Goal: Task Accomplishment & Management: Use online tool/utility

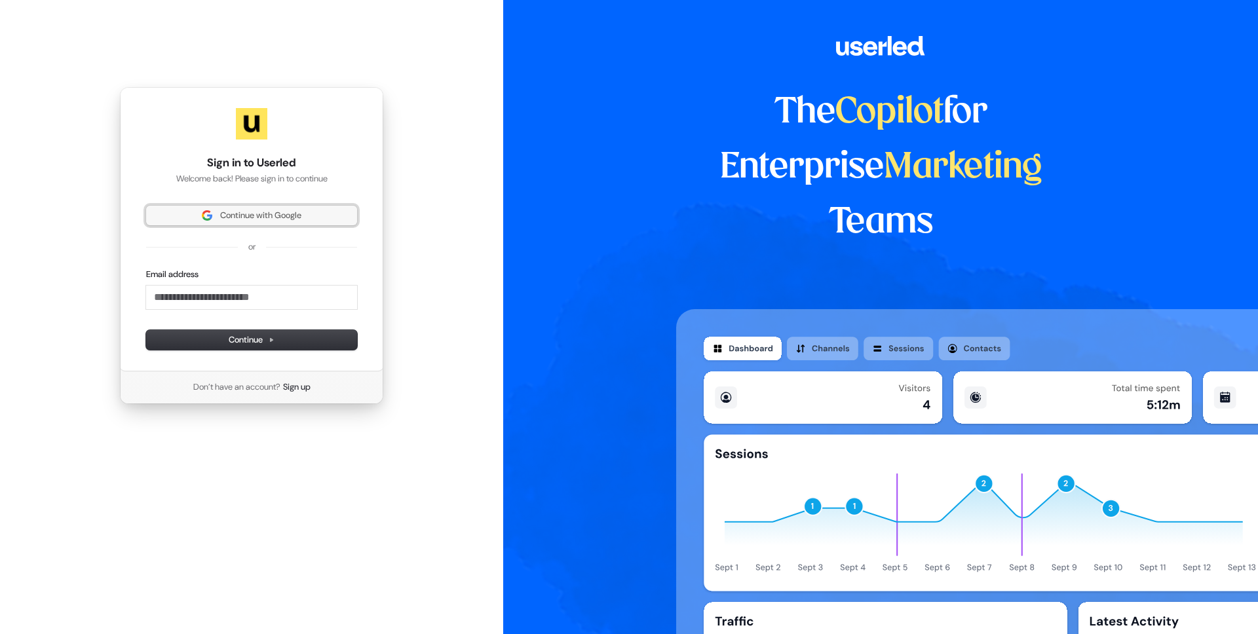
click at [248, 218] on span "Continue with Google" at bounding box center [260, 216] width 81 height 12
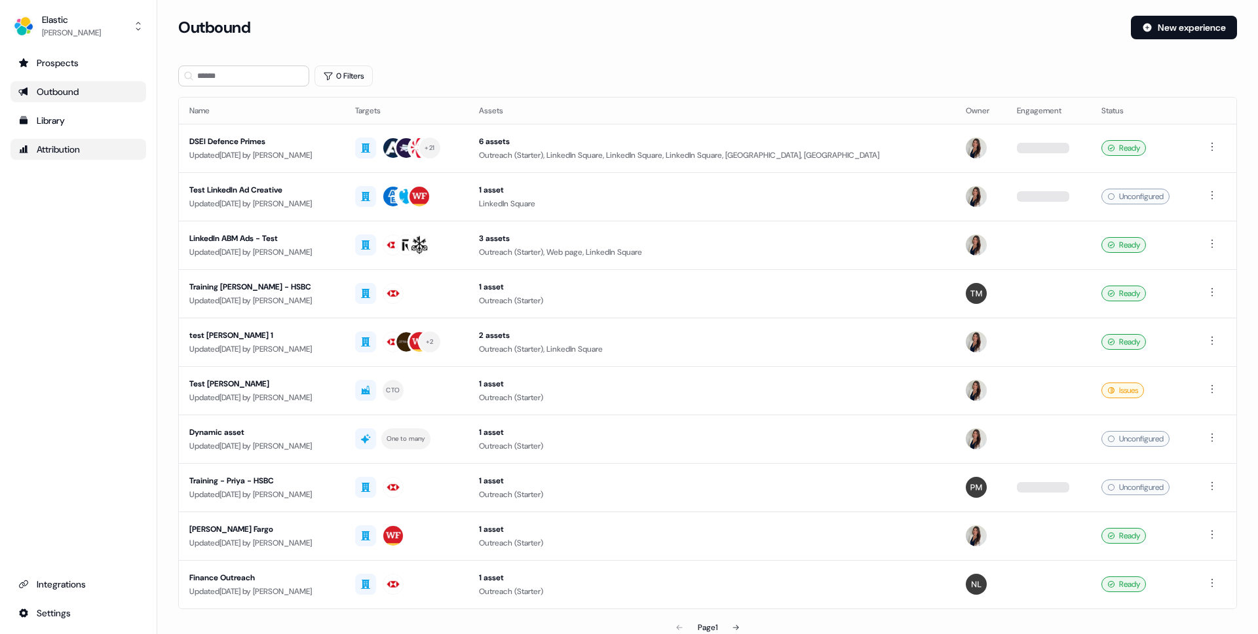
click at [70, 151] on div "Attribution" at bounding box center [78, 149] width 120 height 13
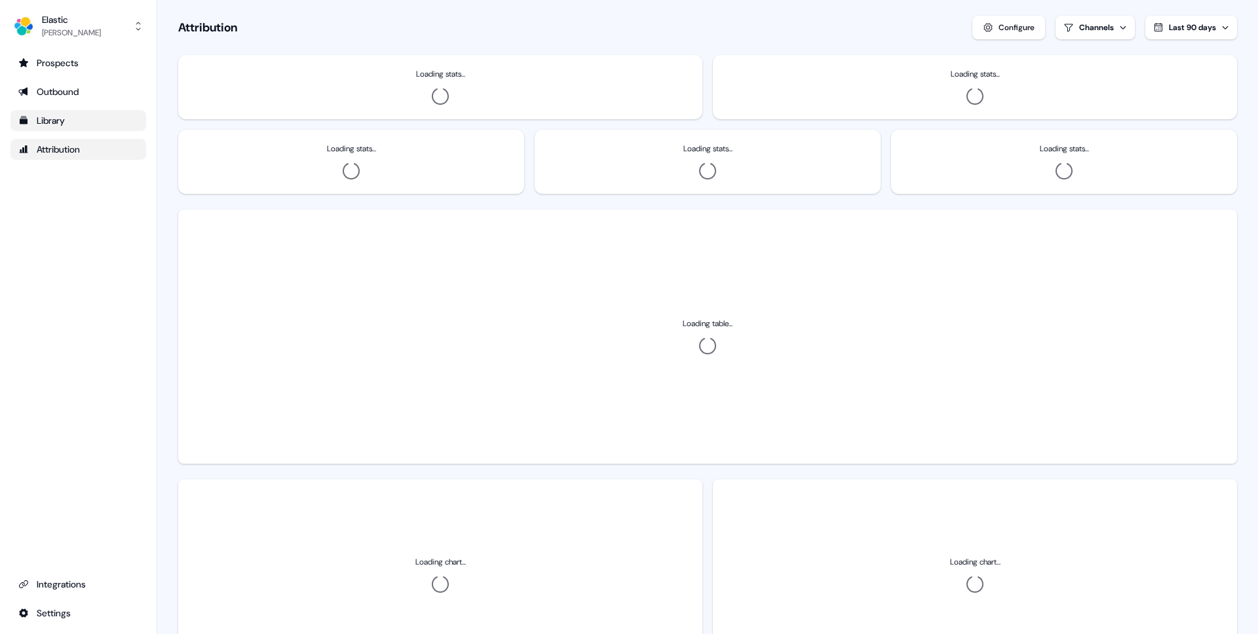
click at [67, 125] on div "Library" at bounding box center [78, 120] width 120 height 13
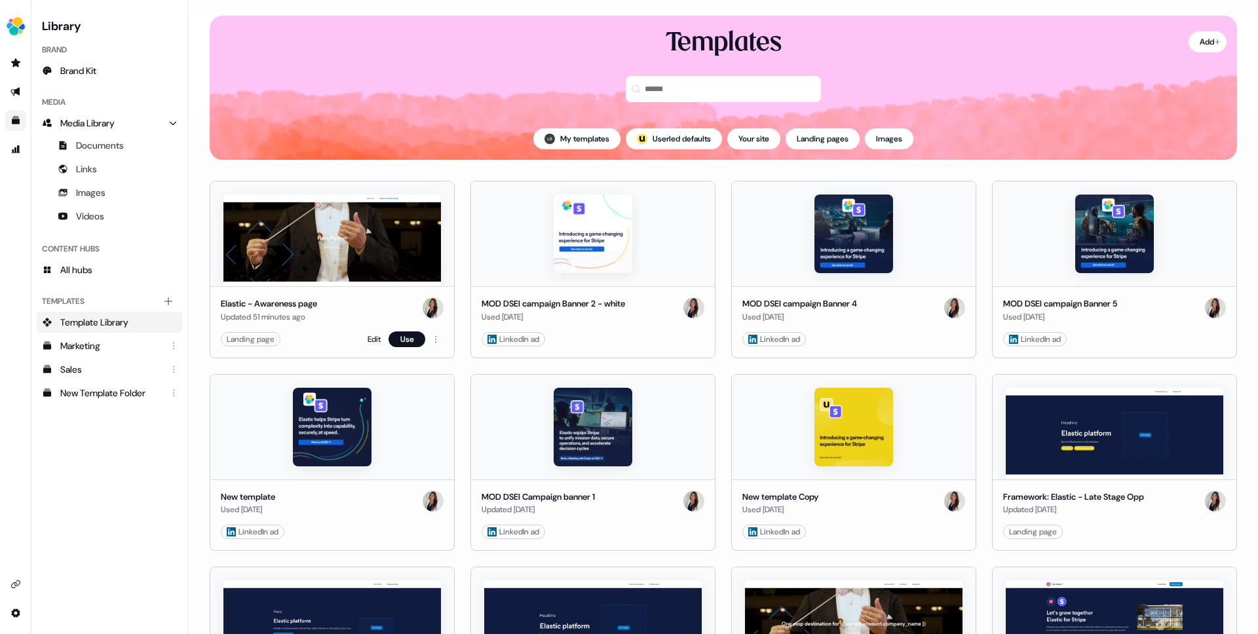
click at [315, 254] on img at bounding box center [332, 241] width 218 height 92
click at [271, 339] on div "Landing page" at bounding box center [251, 339] width 48 height 13
click at [399, 338] on button "Use" at bounding box center [407, 340] width 37 height 16
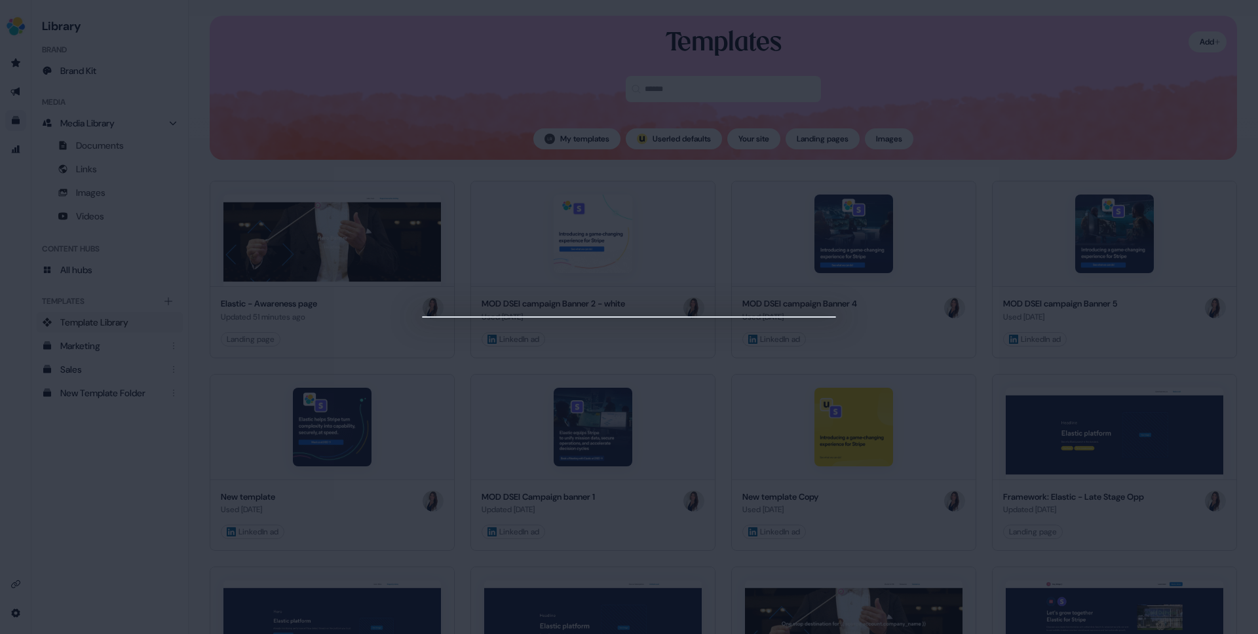
click at [467, 124] on div at bounding box center [629, 317] width 1258 height 634
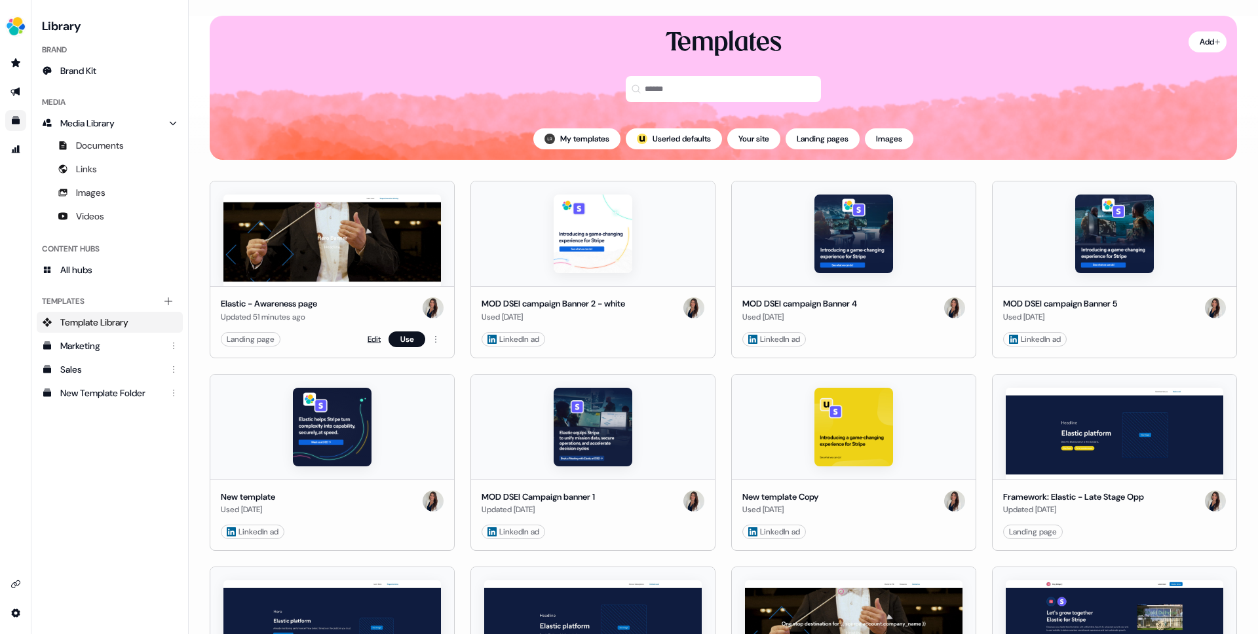
click at [368, 337] on link "Edit" at bounding box center [374, 339] width 13 height 13
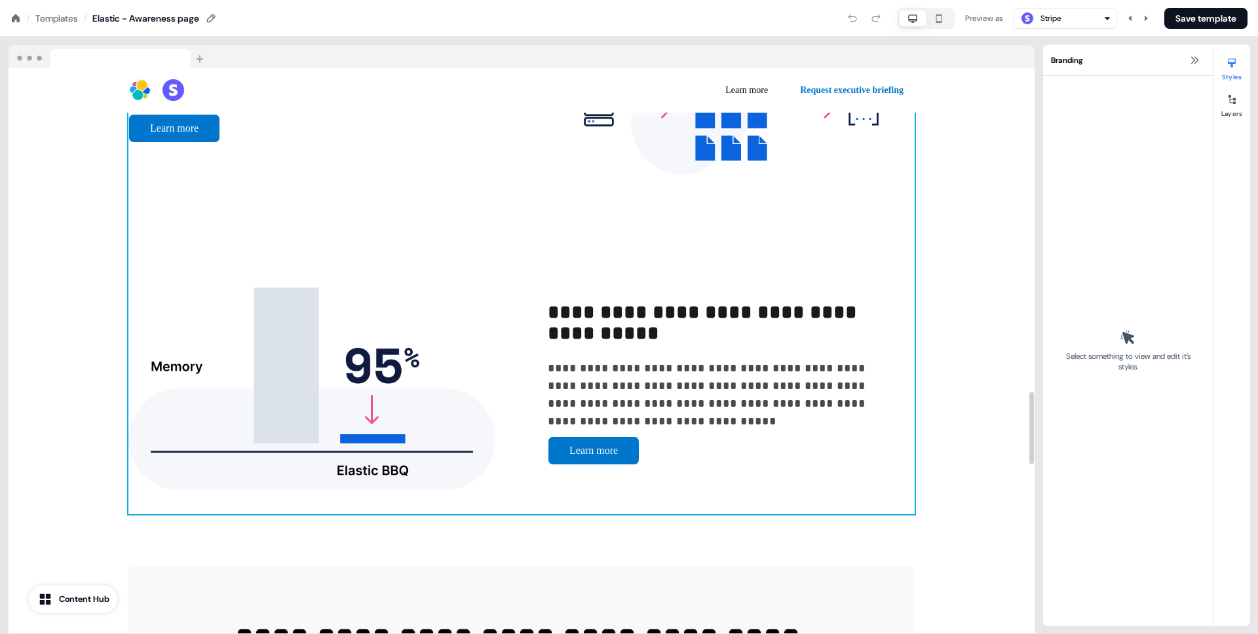
scroll to position [2336, 0]
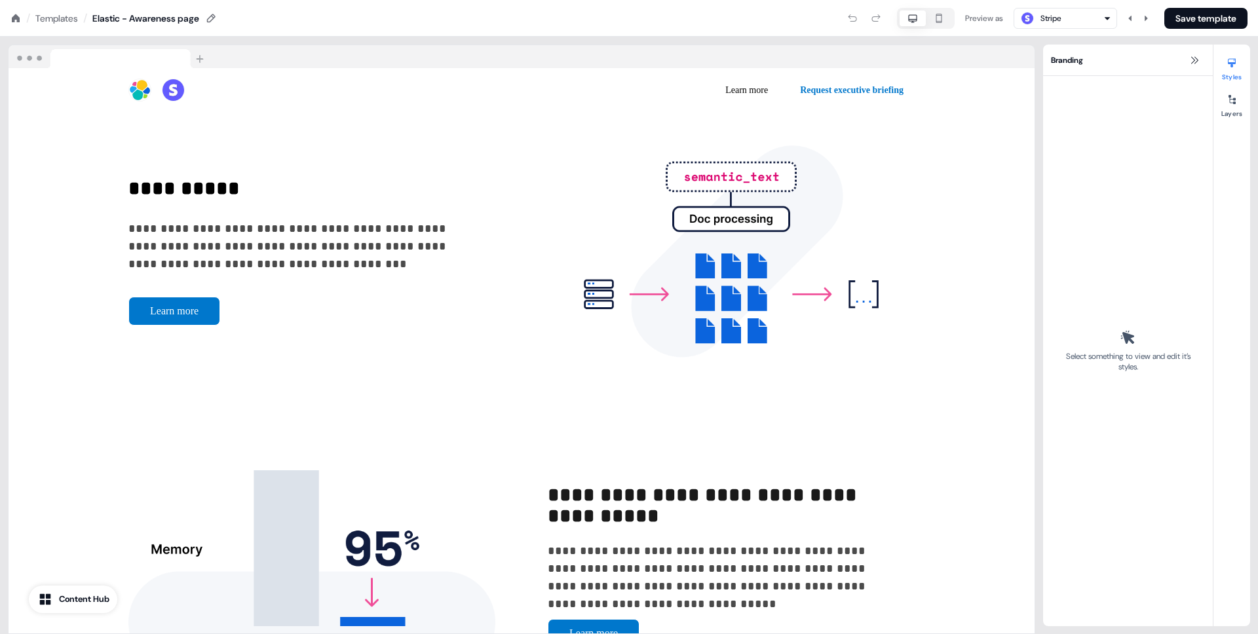
click at [980, 18] on div "Preview as" at bounding box center [984, 18] width 38 height 13
click at [934, 16] on icon "button" at bounding box center [939, 18] width 16 height 10
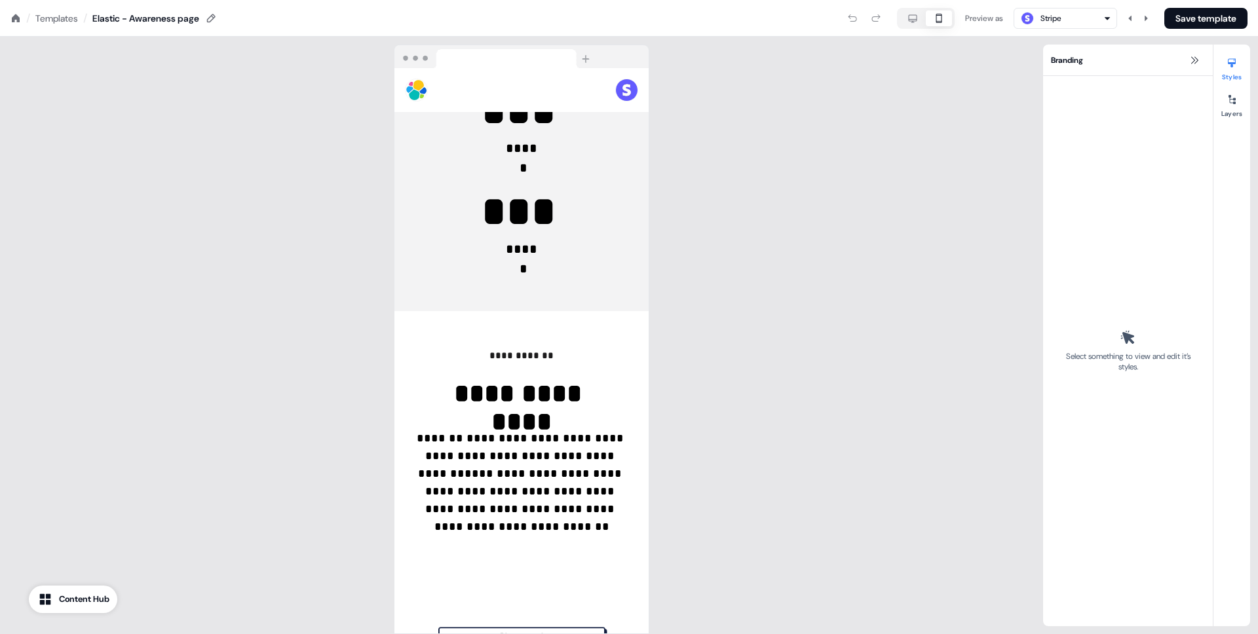
click at [913, 19] on icon "button" at bounding box center [913, 18] width 16 height 10
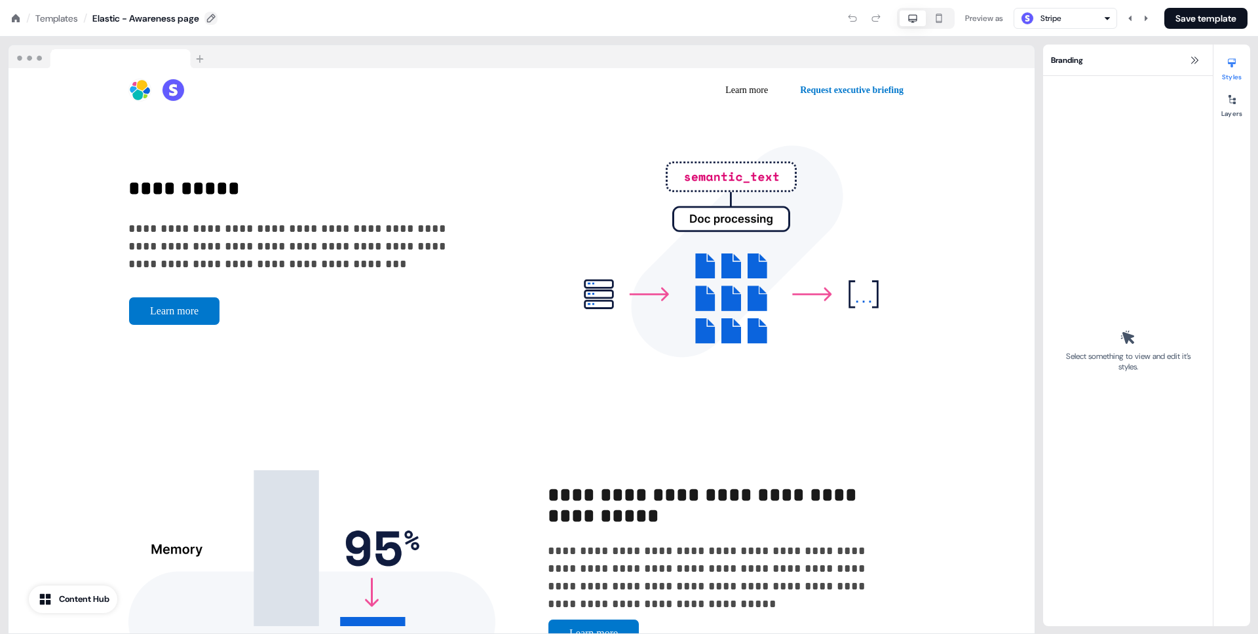
click at [215, 17] on icon at bounding box center [211, 18] width 10 height 10
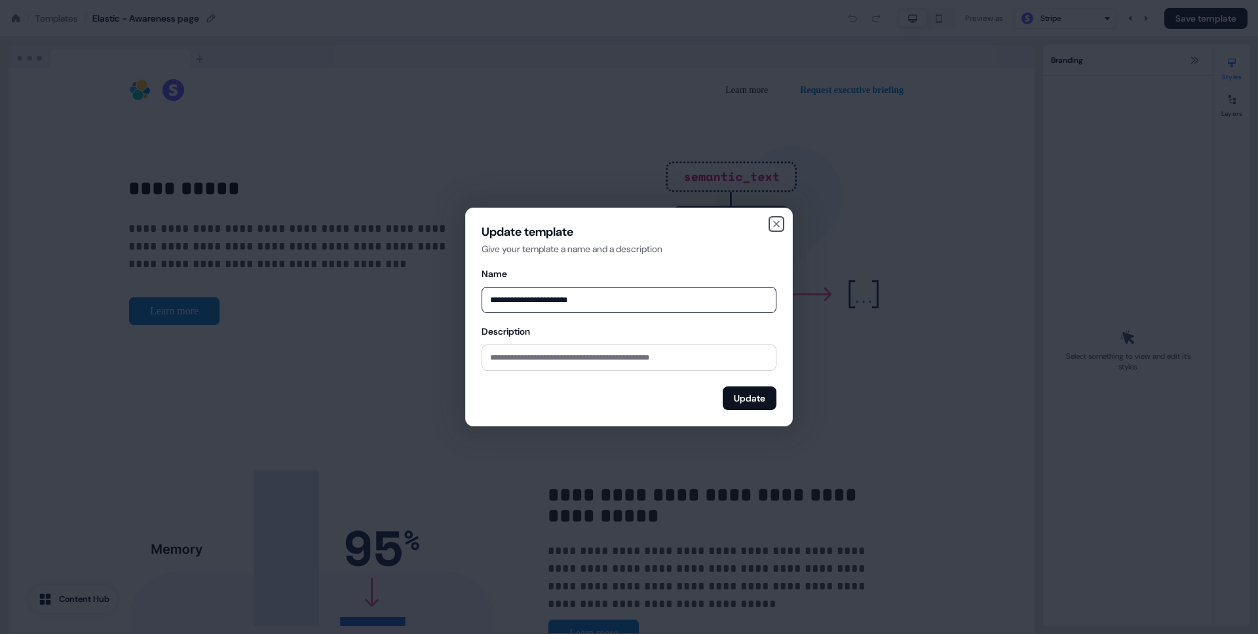
click at [775, 220] on icon "button" at bounding box center [776, 224] width 10 height 10
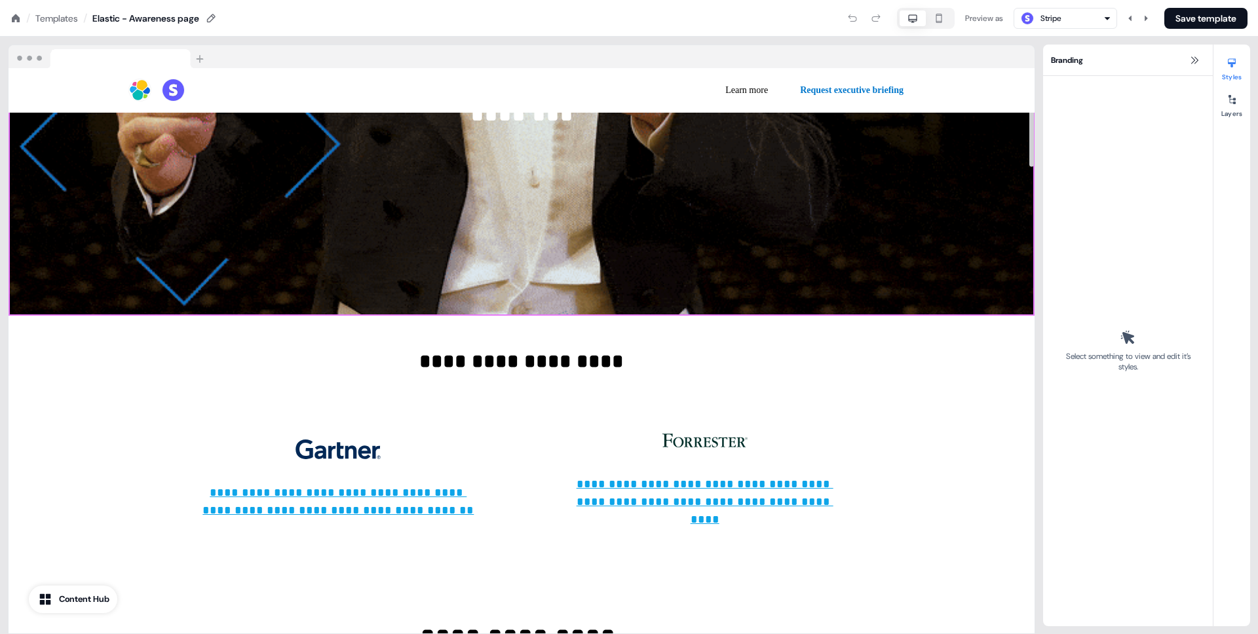
scroll to position [0, 0]
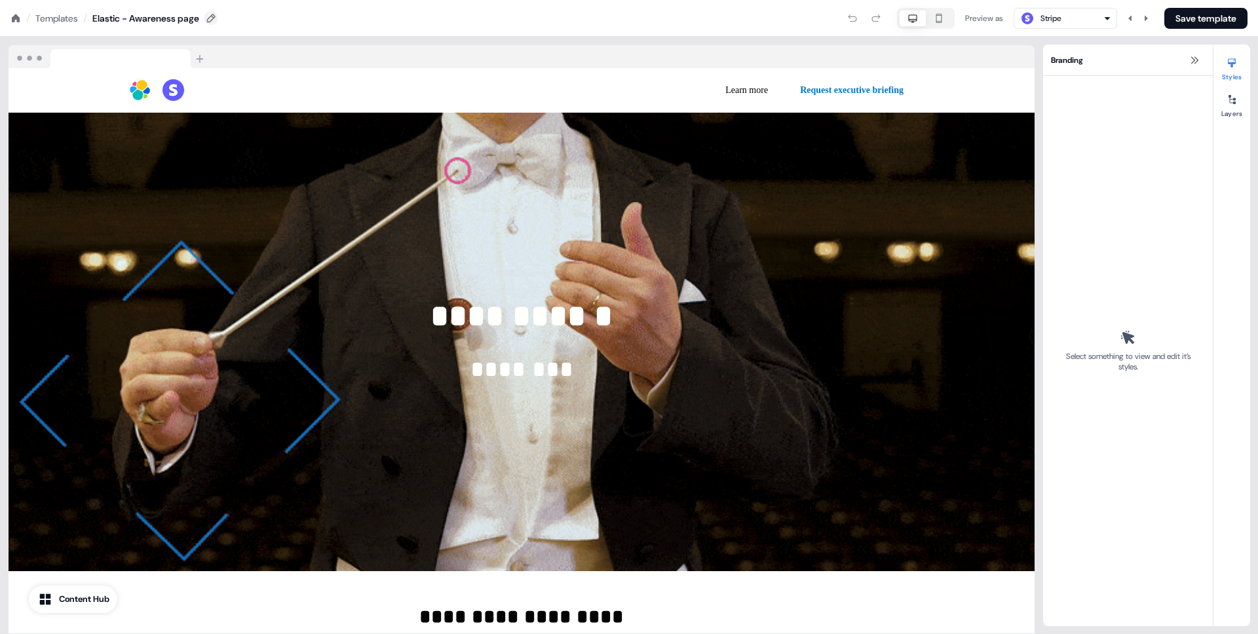
click at [214, 18] on icon at bounding box center [211, 18] width 9 height 9
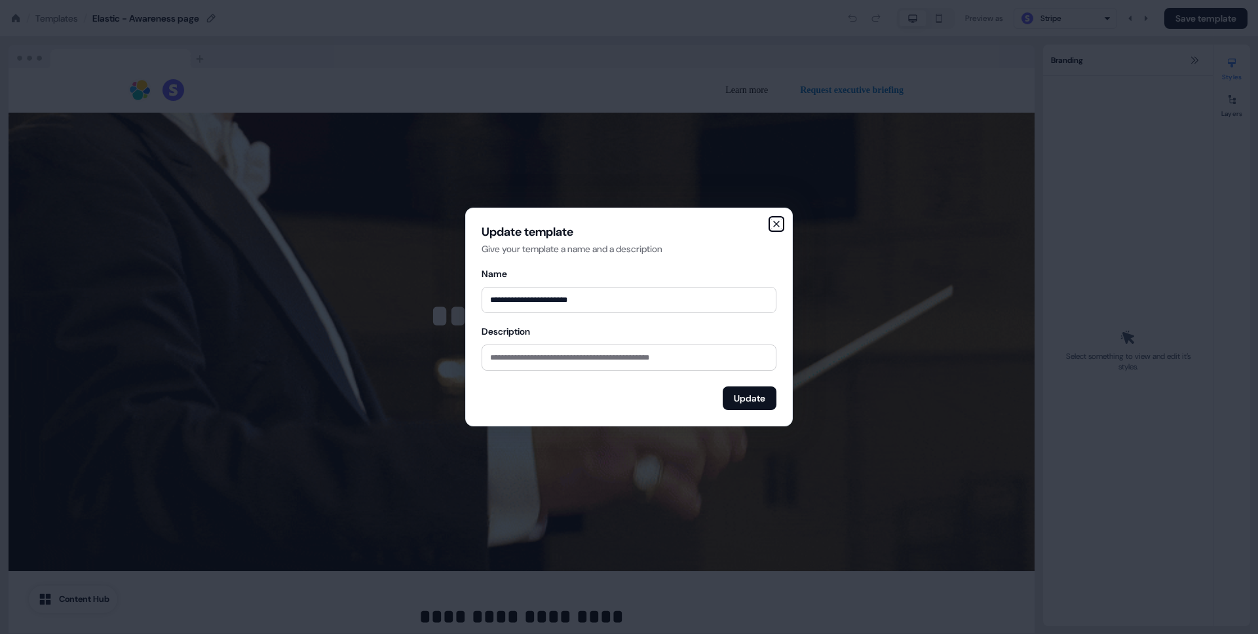
click at [775, 220] on icon "button" at bounding box center [776, 224] width 10 height 10
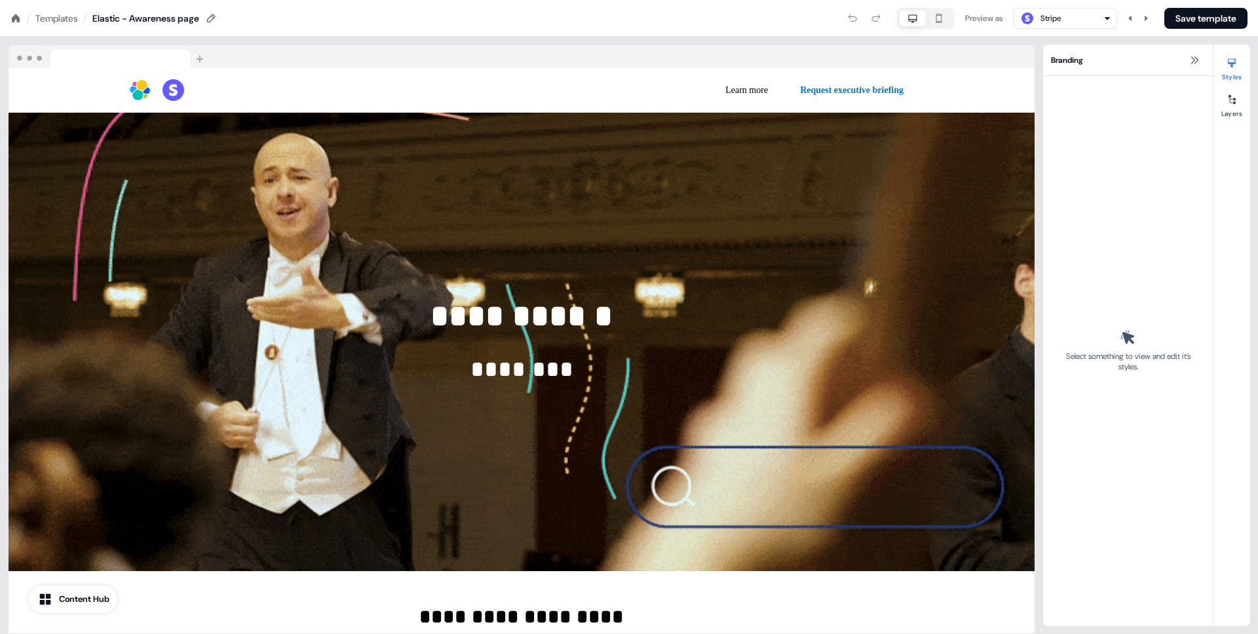
click at [68, 19] on div "Templates" at bounding box center [56, 18] width 43 height 13
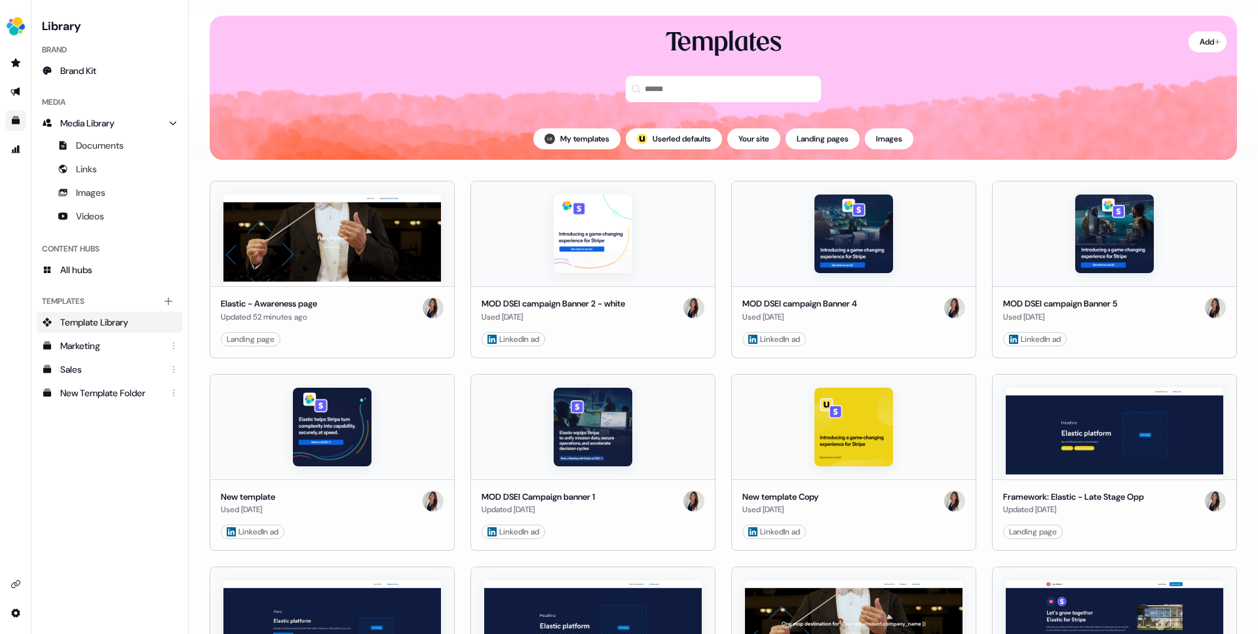
click at [438, 337] on html "For the best experience switch devices to a bigger screen. Go to Userled.io Lib…" at bounding box center [629, 317] width 1258 height 634
click at [324, 302] on html "For the best experience switch devices to a bigger screen. Go to Userled.io Lib…" at bounding box center [629, 317] width 1258 height 634
click at [303, 308] on div "Elastic - Awareness page" at bounding box center [269, 304] width 96 height 13
click at [364, 240] on img at bounding box center [332, 241] width 218 height 92
click at [361, 260] on img at bounding box center [332, 241] width 218 height 92
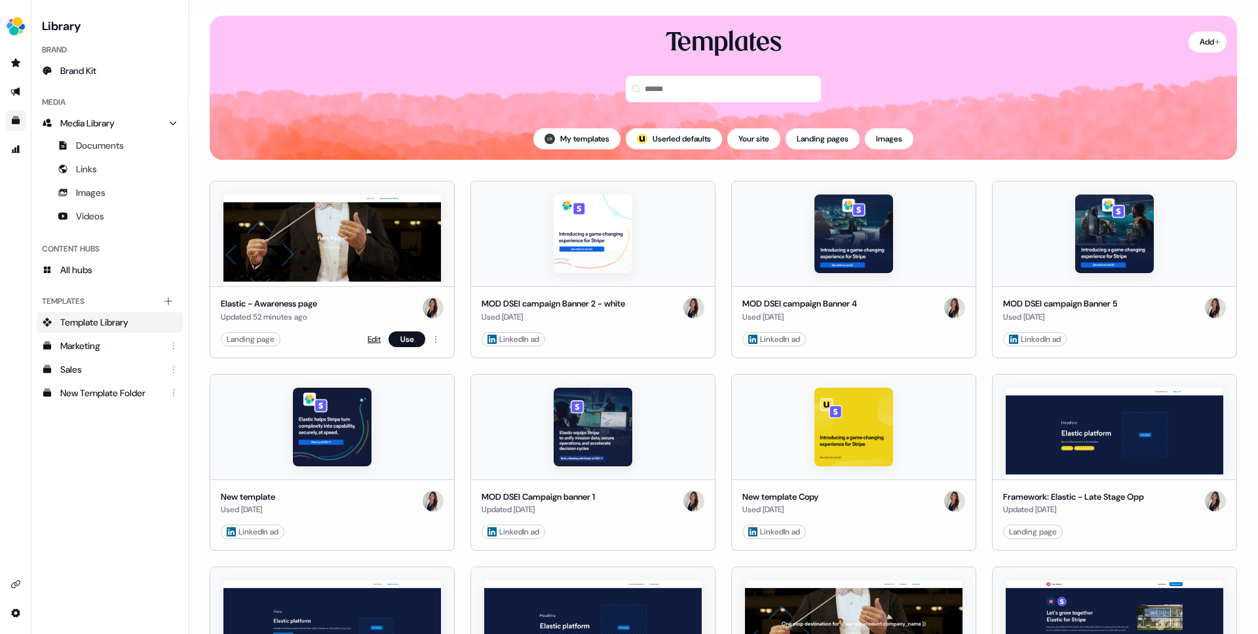
click at [374, 336] on link "Edit" at bounding box center [374, 339] width 13 height 13
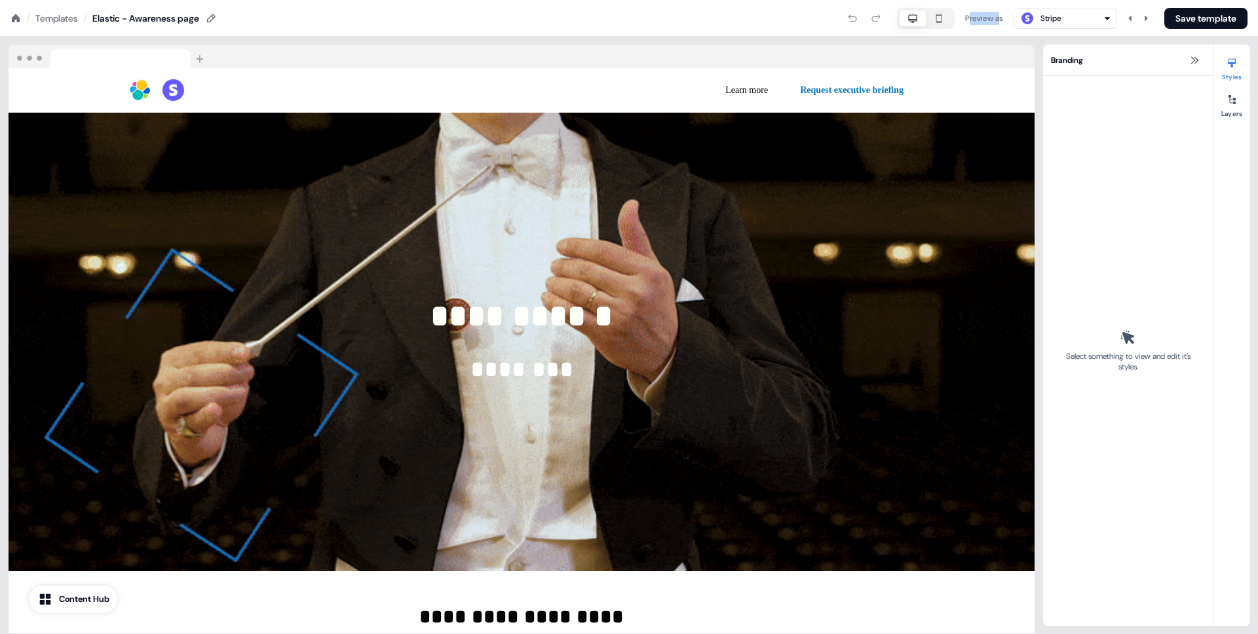
drag, startPoint x: 964, startPoint y: 19, endPoint x: 990, endPoint y: 20, distance: 26.2
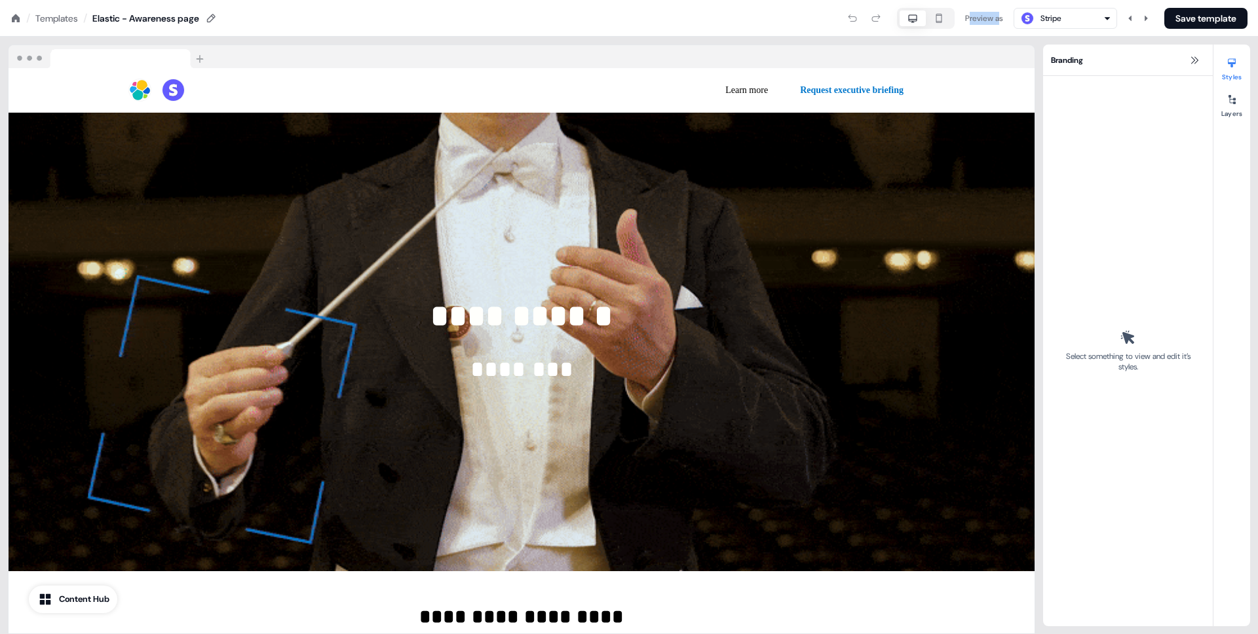
click at [997, 22] on div "Preview as" at bounding box center [984, 18] width 38 height 13
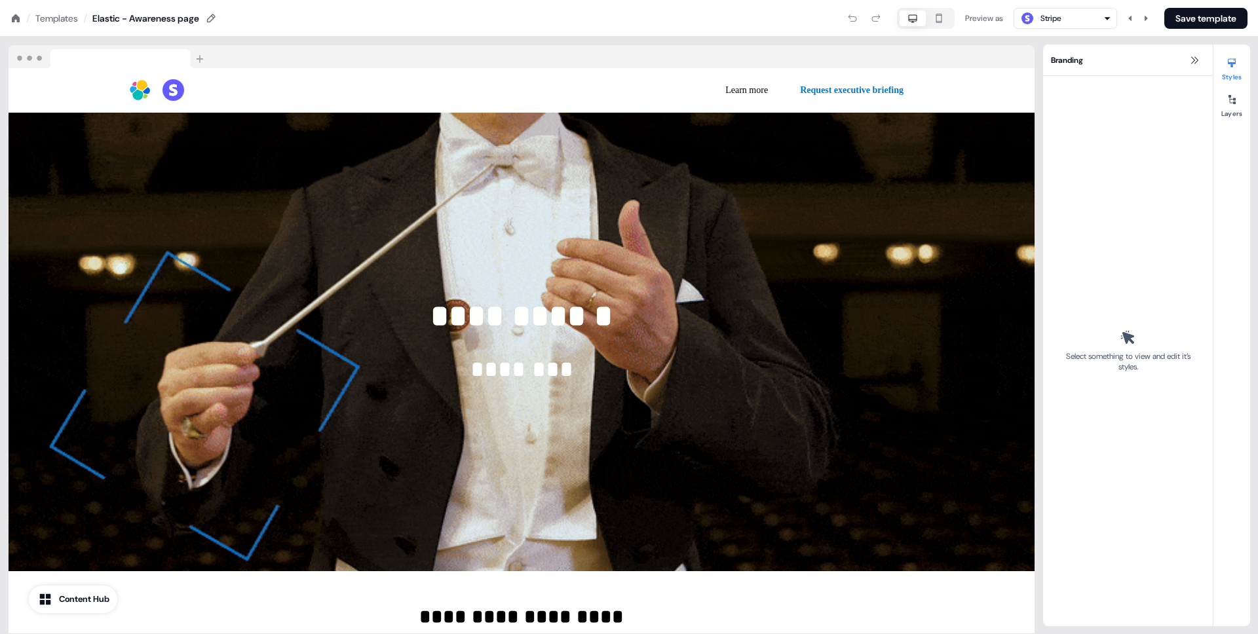
click at [990, 20] on div "Preview as" at bounding box center [984, 18] width 38 height 13
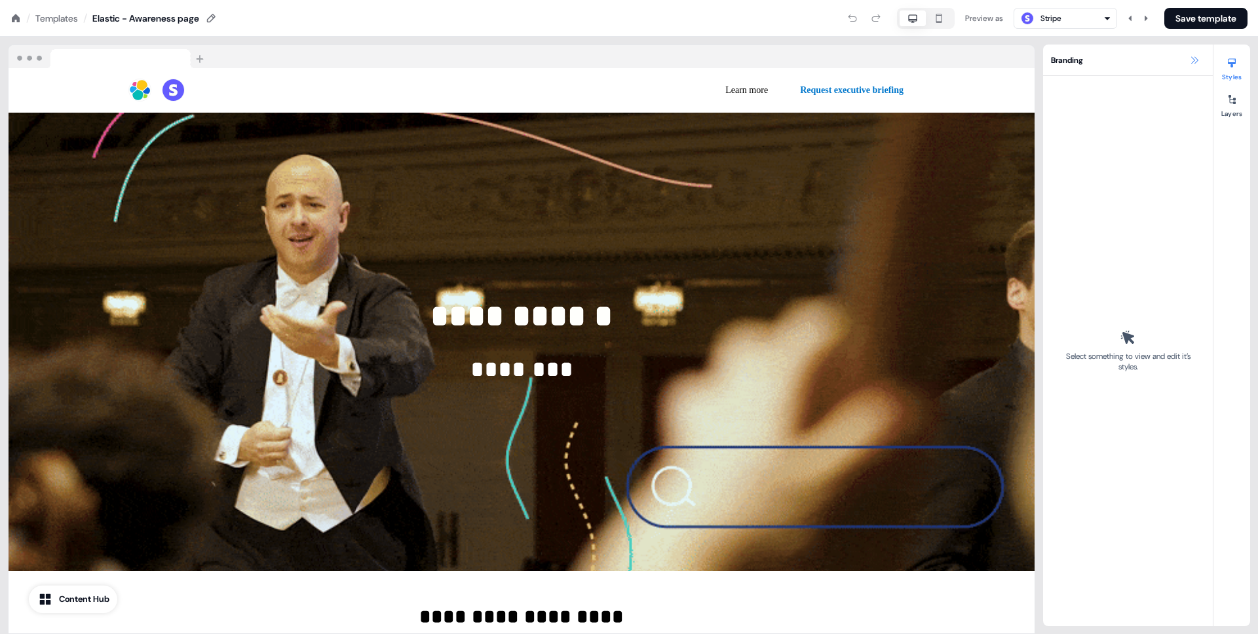
click at [1197, 54] on button at bounding box center [1195, 60] width 16 height 16
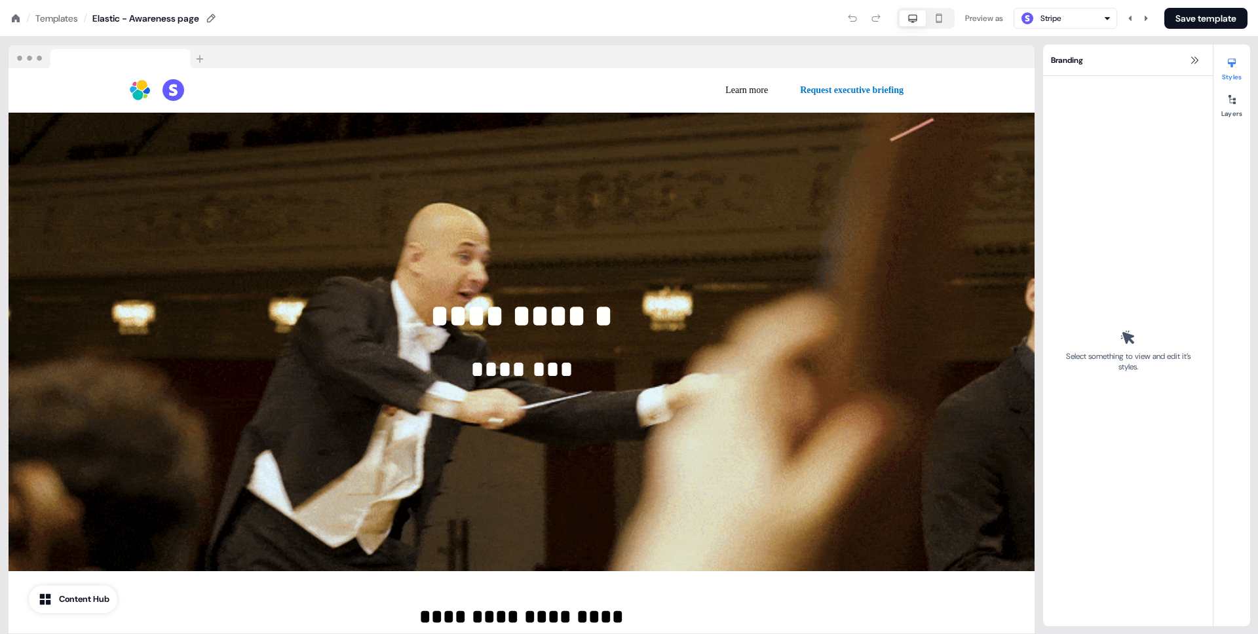
click at [1096, 18] on div "Stripe" at bounding box center [1066, 18] width 92 height 16
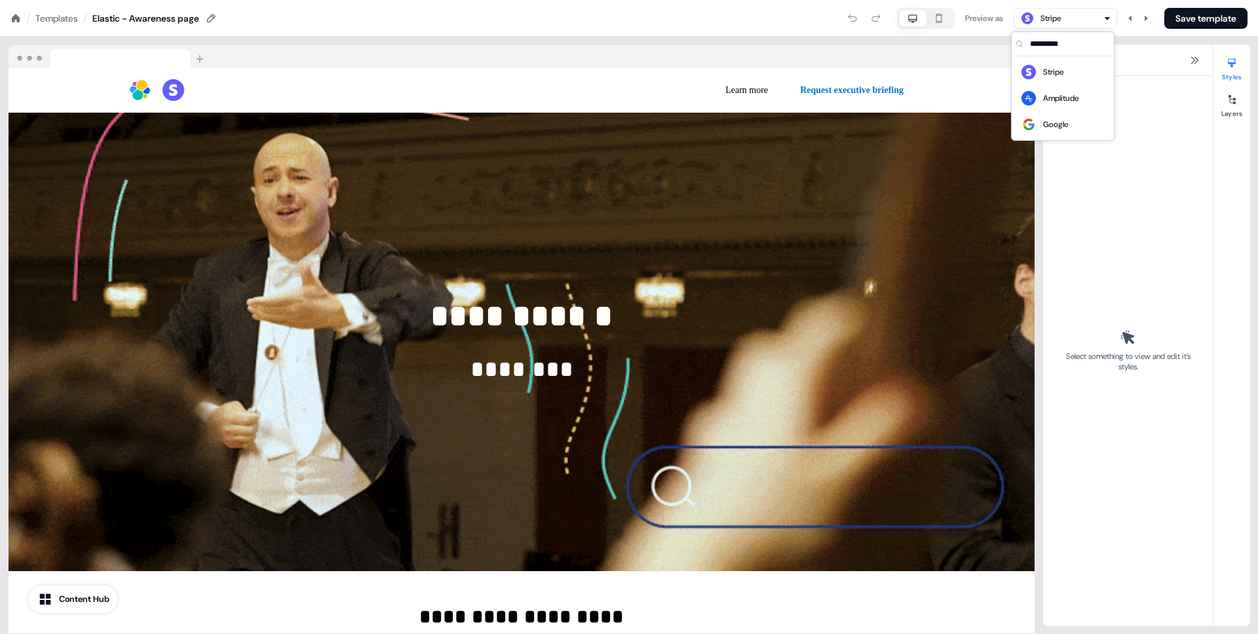
drag, startPoint x: 1096, startPoint y: 19, endPoint x: 1109, endPoint y: 20, distance: 13.1
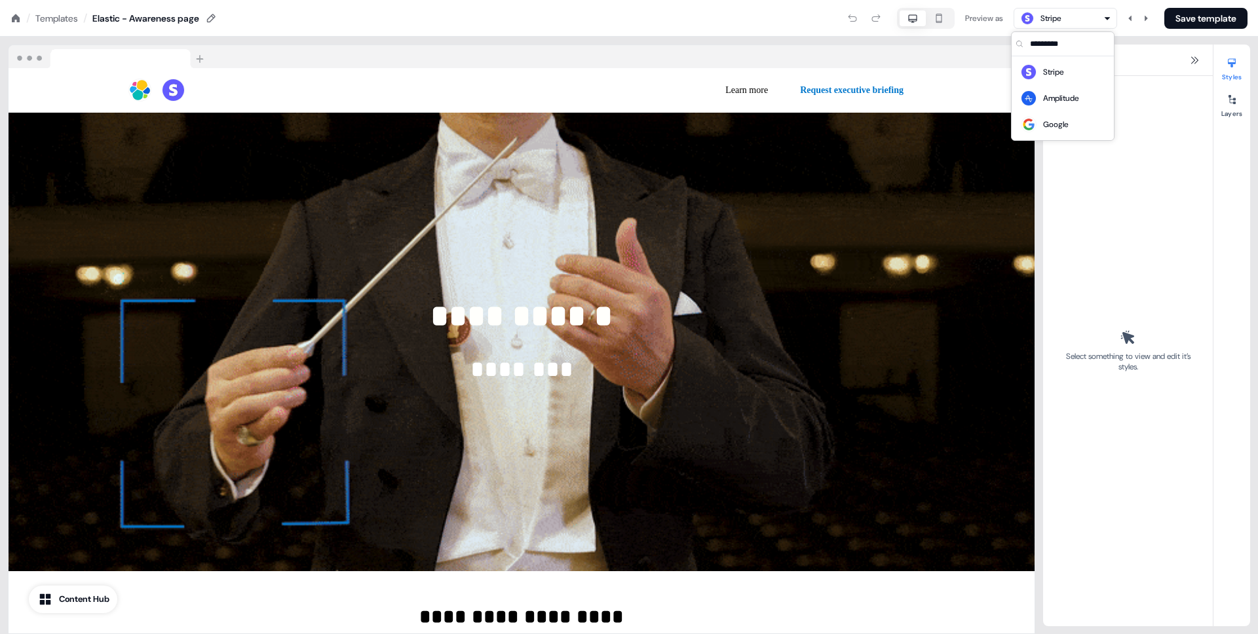
click at [1096, 19] on div "Stripe" at bounding box center [1066, 18] width 92 height 16
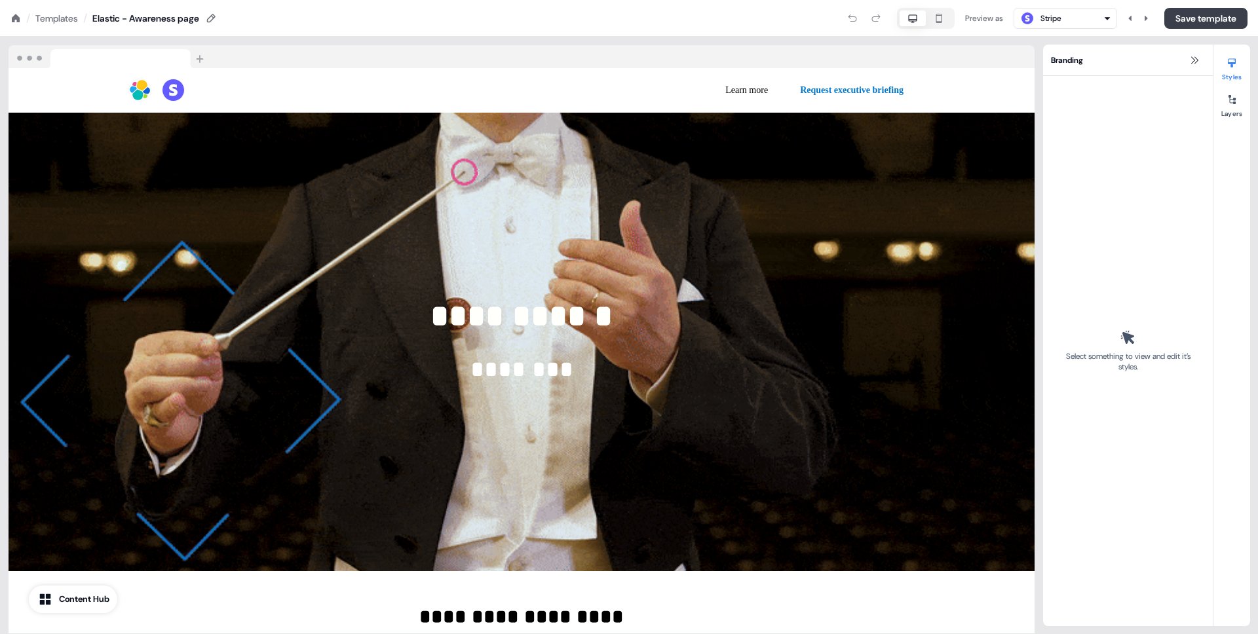
click at [1170, 19] on button "Save template" at bounding box center [1205, 18] width 83 height 21
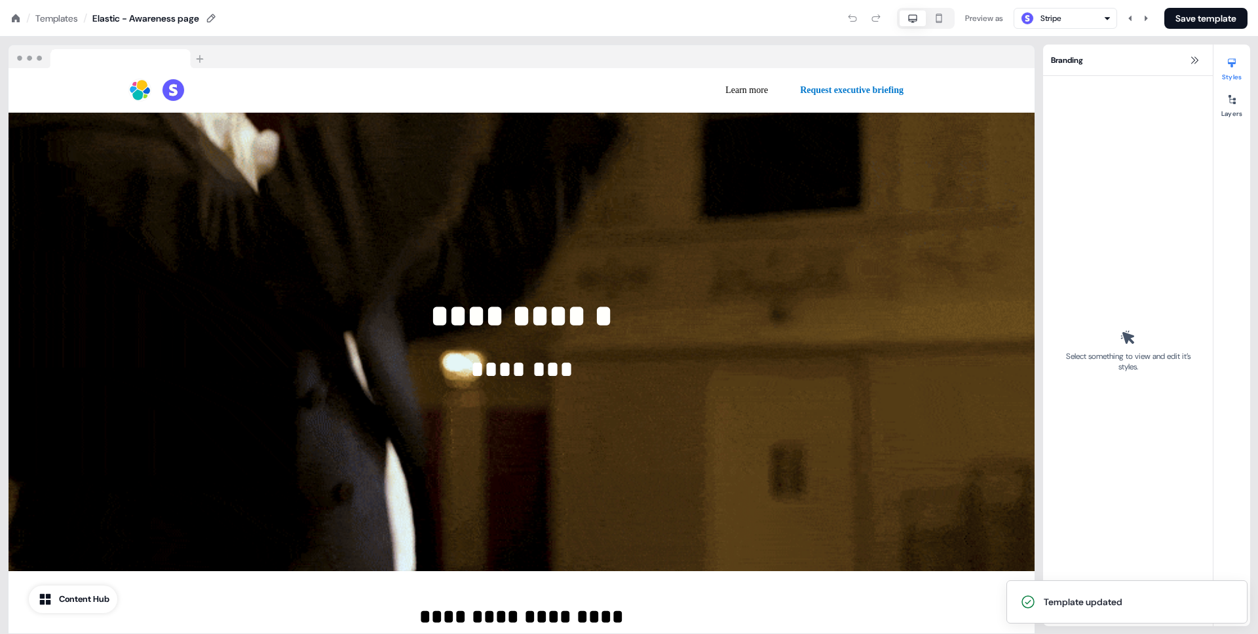
click at [912, 15] on icon "button" at bounding box center [913, 18] width 16 height 10
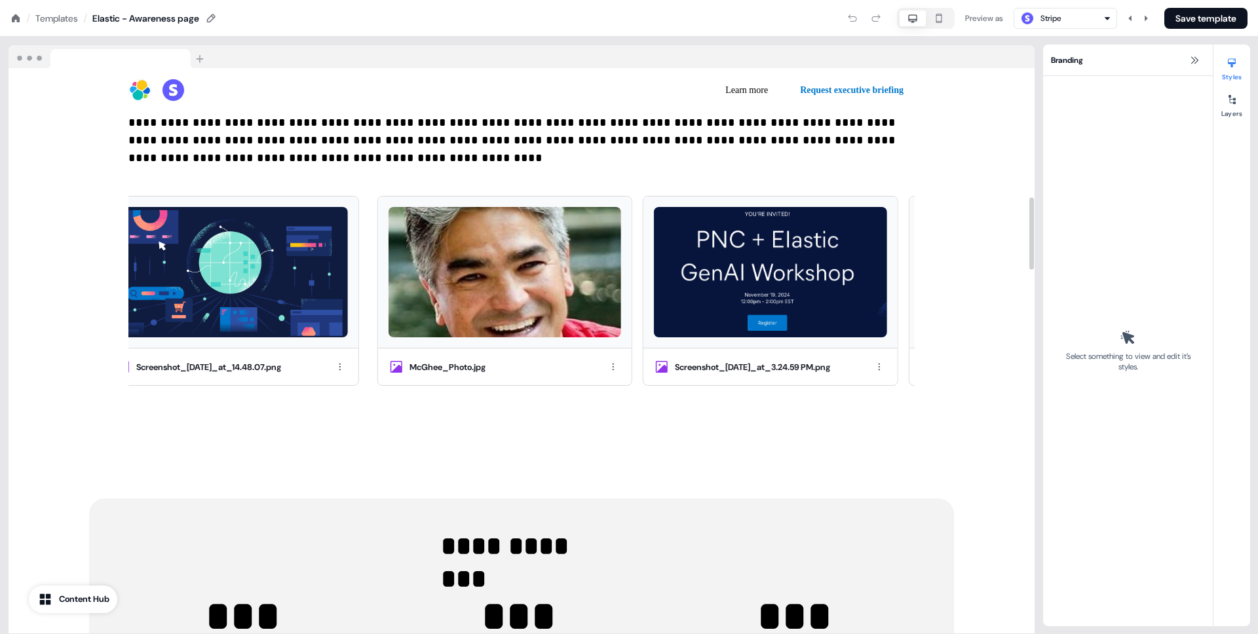
scroll to position [1529, 0]
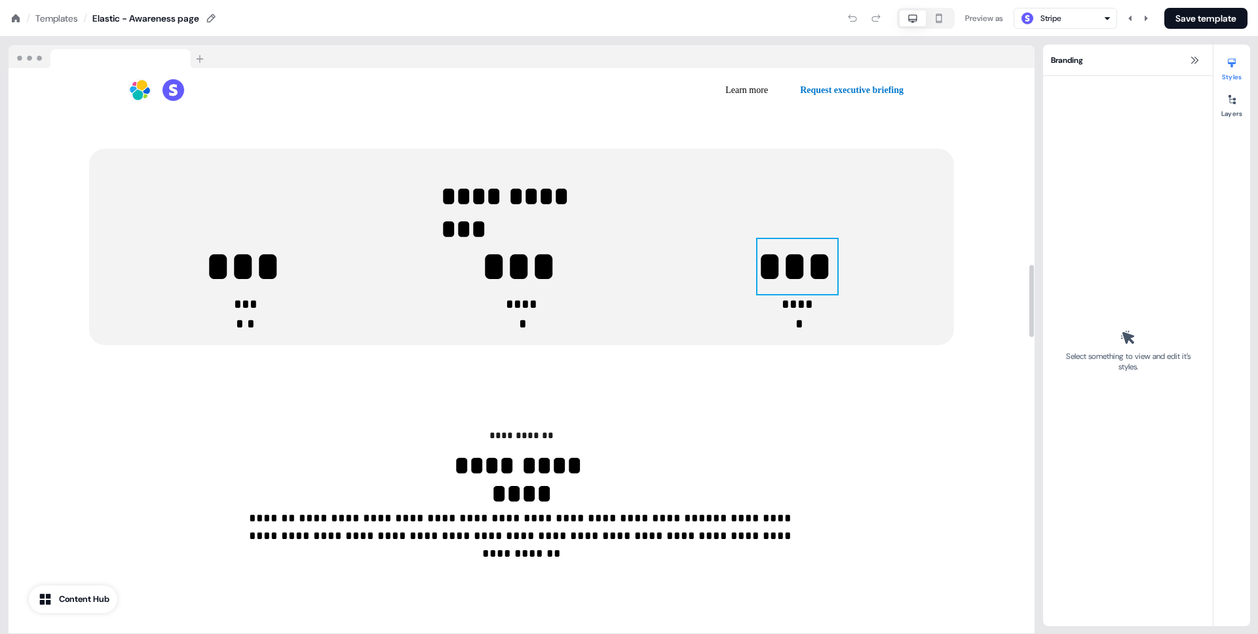
click at [773, 239] on p "***" at bounding box center [798, 266] width 80 height 55
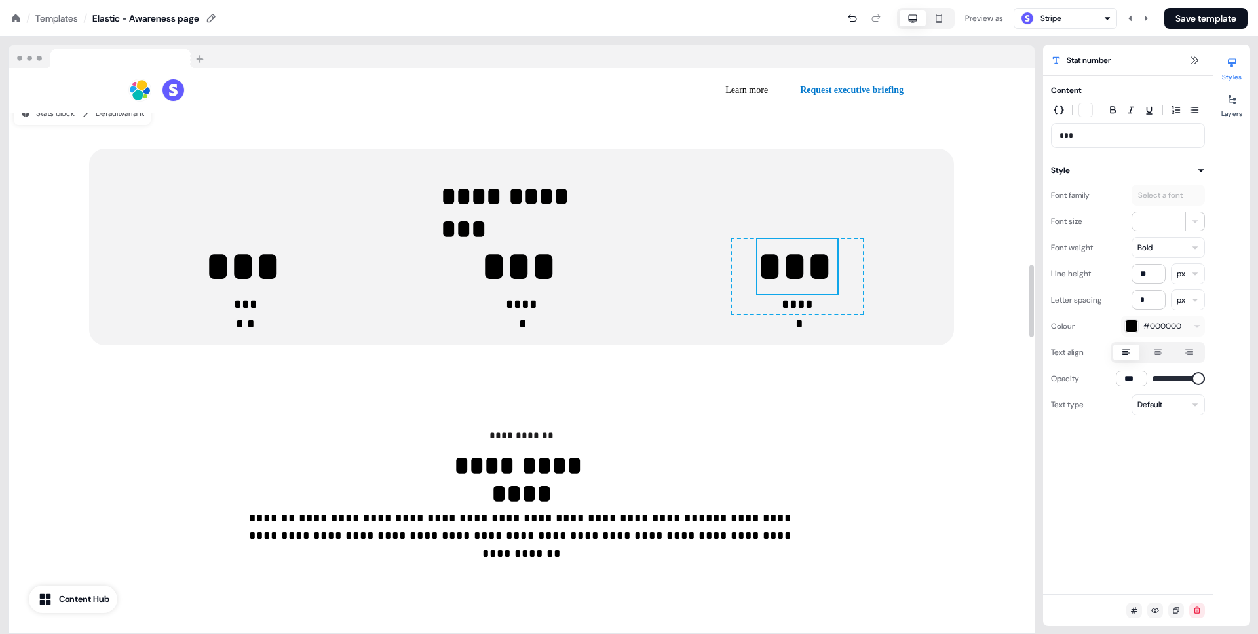
click at [830, 239] on p "***" at bounding box center [798, 266] width 80 height 55
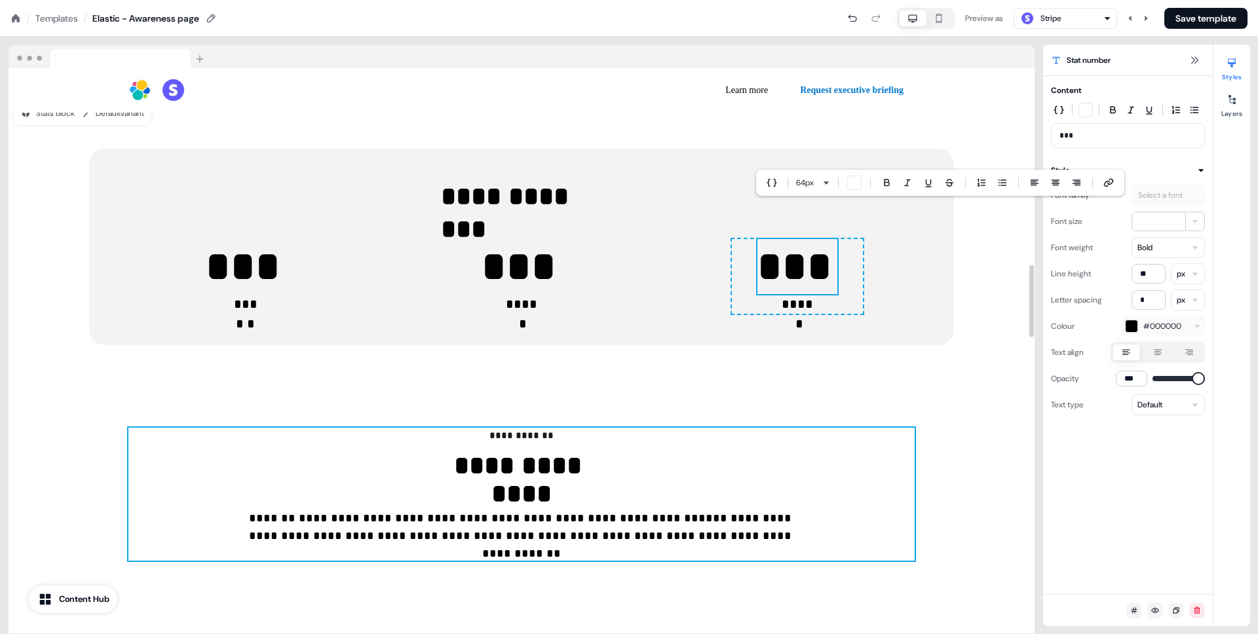
click at [912, 428] on div "**********" at bounding box center [521, 494] width 786 height 133
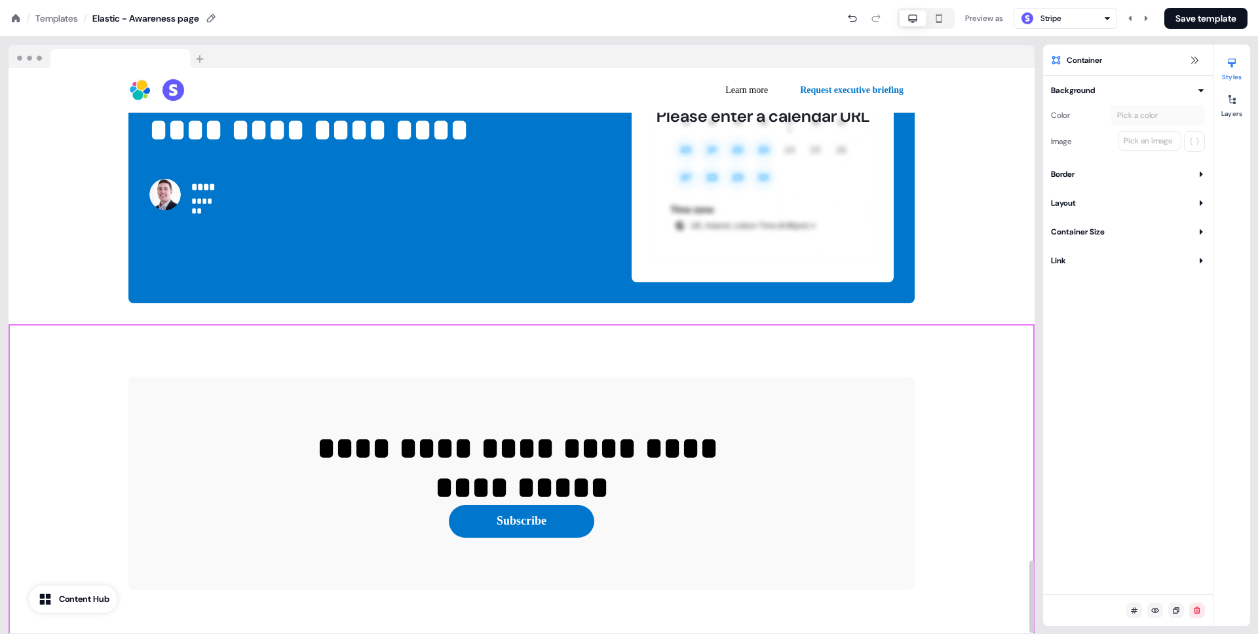
scroll to position [3834, 0]
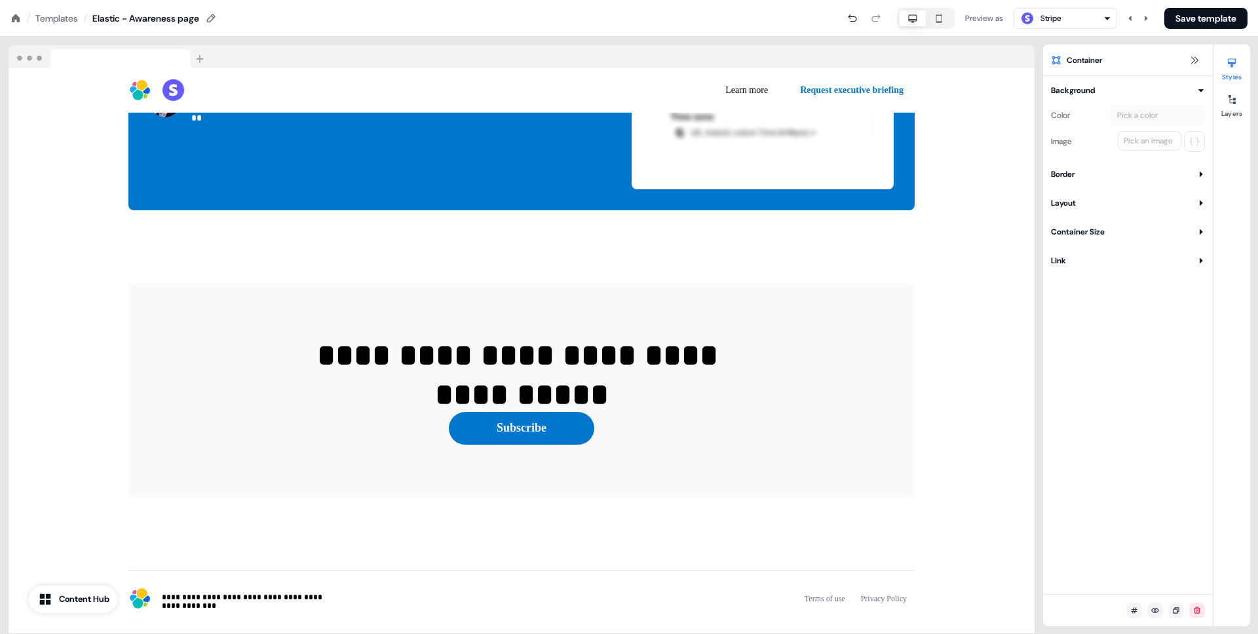
click at [60, 20] on div "Templates" at bounding box center [56, 18] width 43 height 13
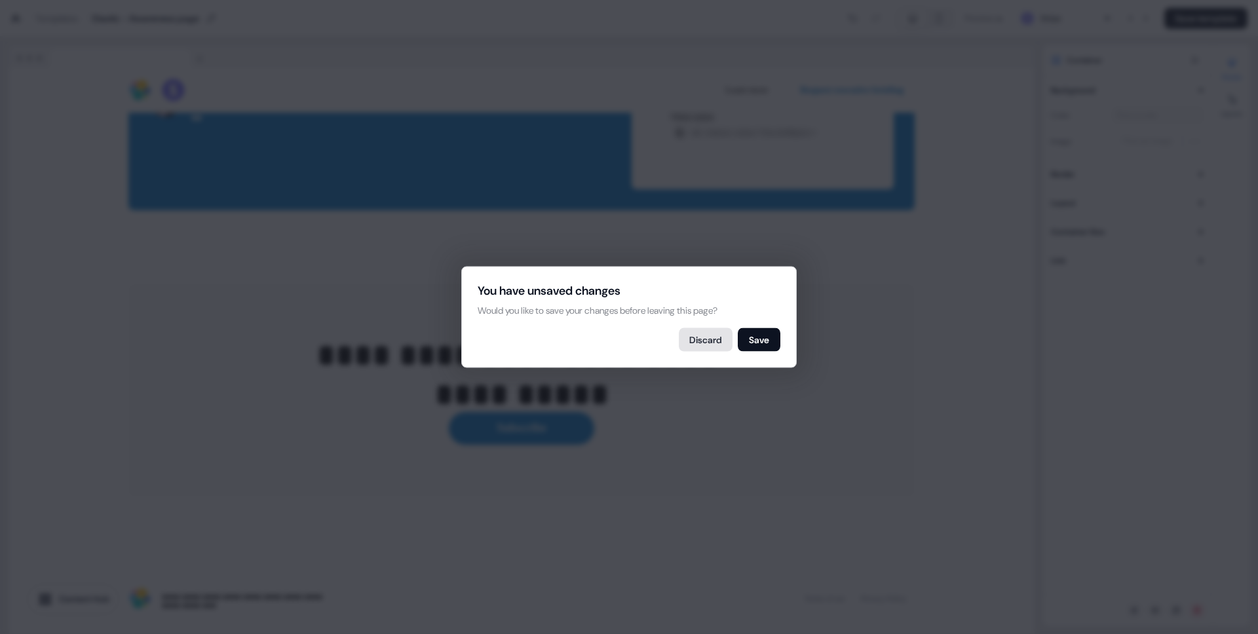
click at [695, 343] on button "Discard" at bounding box center [706, 340] width 54 height 24
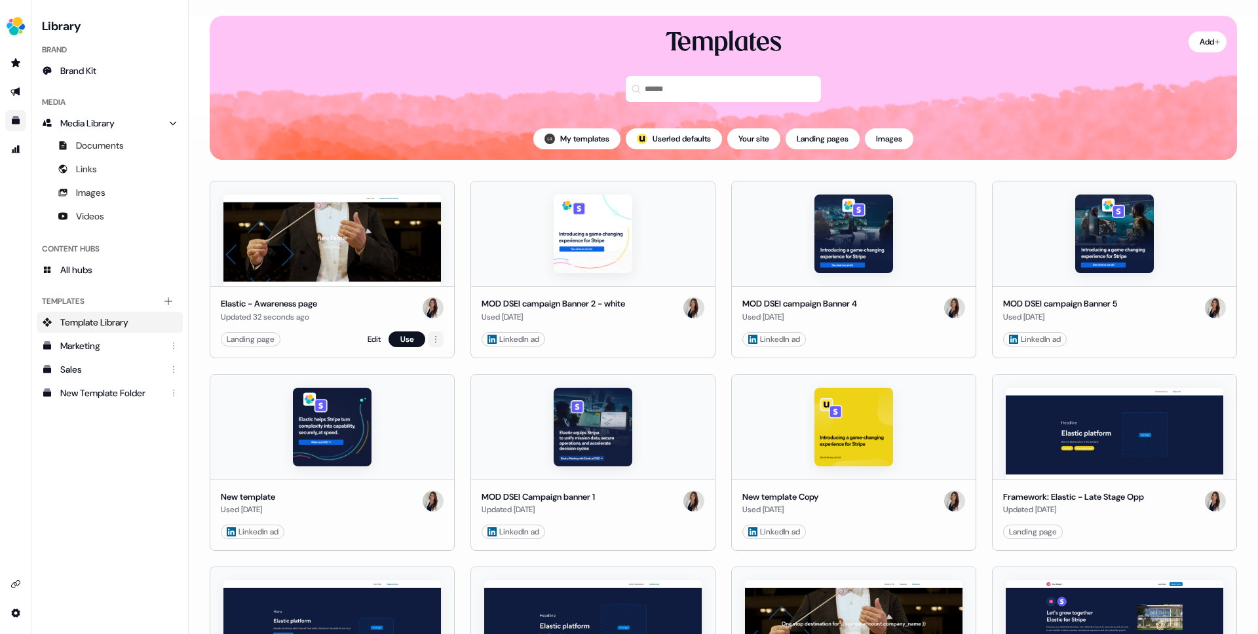
click at [433, 339] on html "For the best experience switch devices to a bigger screen. Go to [DOMAIN_NAME] …" at bounding box center [629, 317] width 1258 height 634
click at [322, 339] on html "For the best experience switch devices to a bigger screen. Go to [DOMAIN_NAME] …" at bounding box center [629, 317] width 1258 height 634
click at [435, 341] on html "For the best experience switch devices to a bigger screen. Go to [DOMAIN_NAME] …" at bounding box center [629, 317] width 1258 height 634
click at [455, 407] on span "Duplicate" at bounding box center [450, 405] width 33 height 10
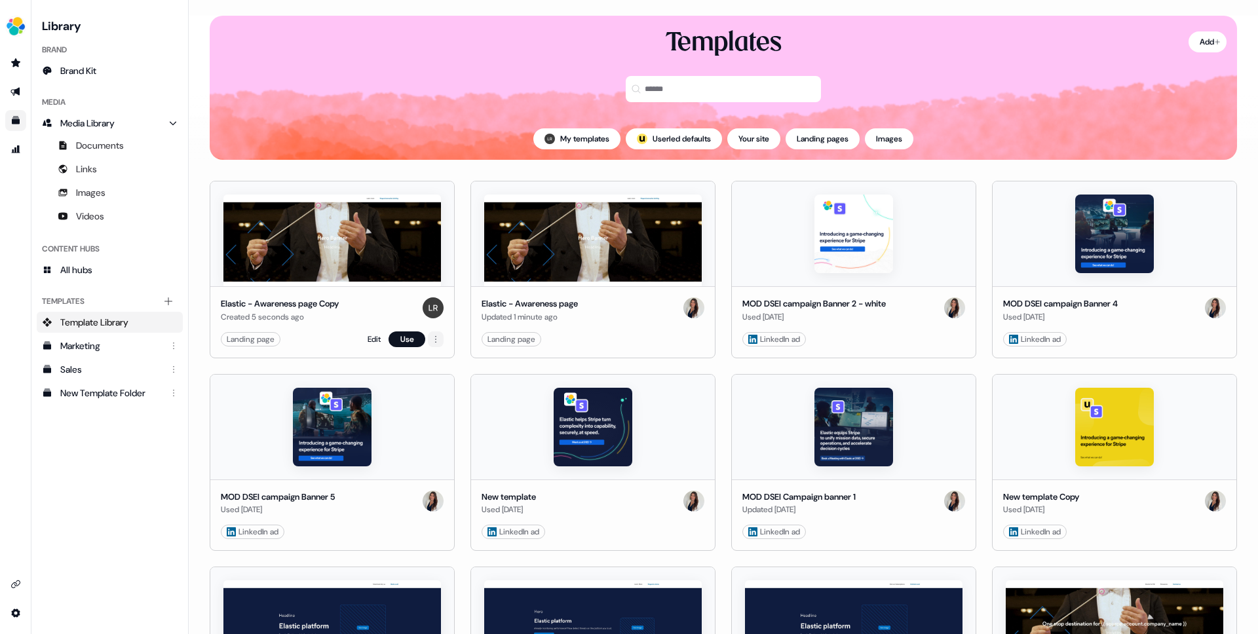
click at [431, 341] on html "For the best experience switch devices to a bigger screen. Go to [DOMAIN_NAME] …" at bounding box center [629, 317] width 1258 height 634
click at [364, 334] on html "For the best experience switch devices to a bigger screen. Go to [DOMAIN_NAME] …" at bounding box center [629, 317] width 1258 height 634
click at [370, 337] on link "Edit" at bounding box center [374, 339] width 13 height 13
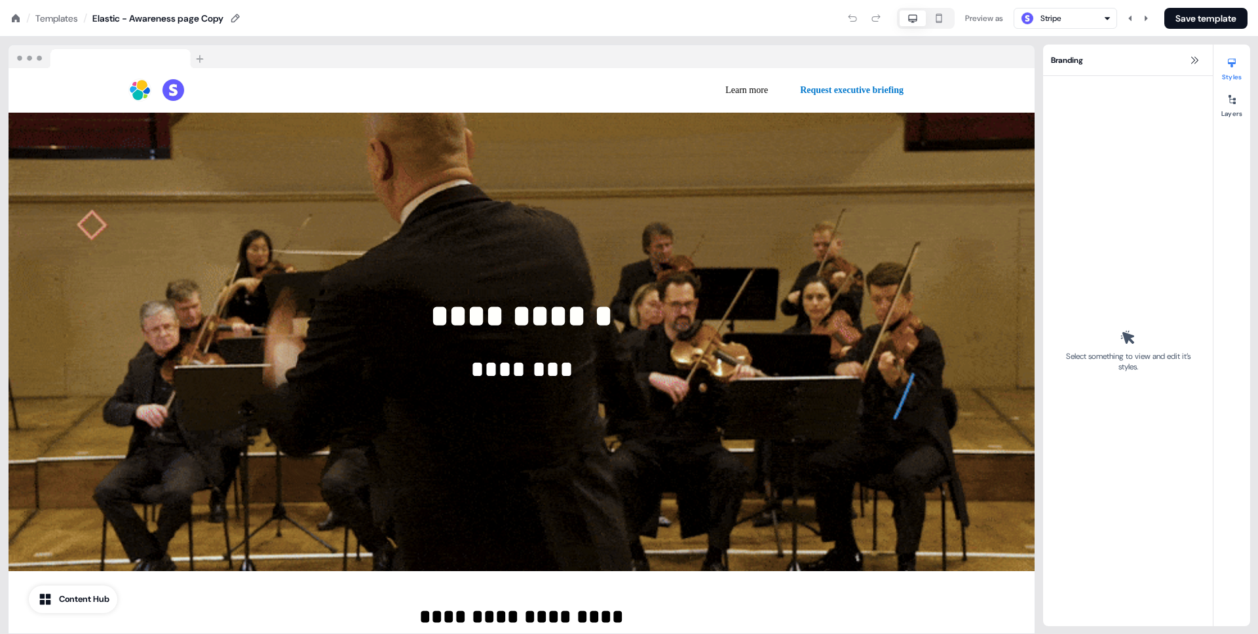
click at [972, 17] on div "Preview as" at bounding box center [984, 18] width 38 height 13
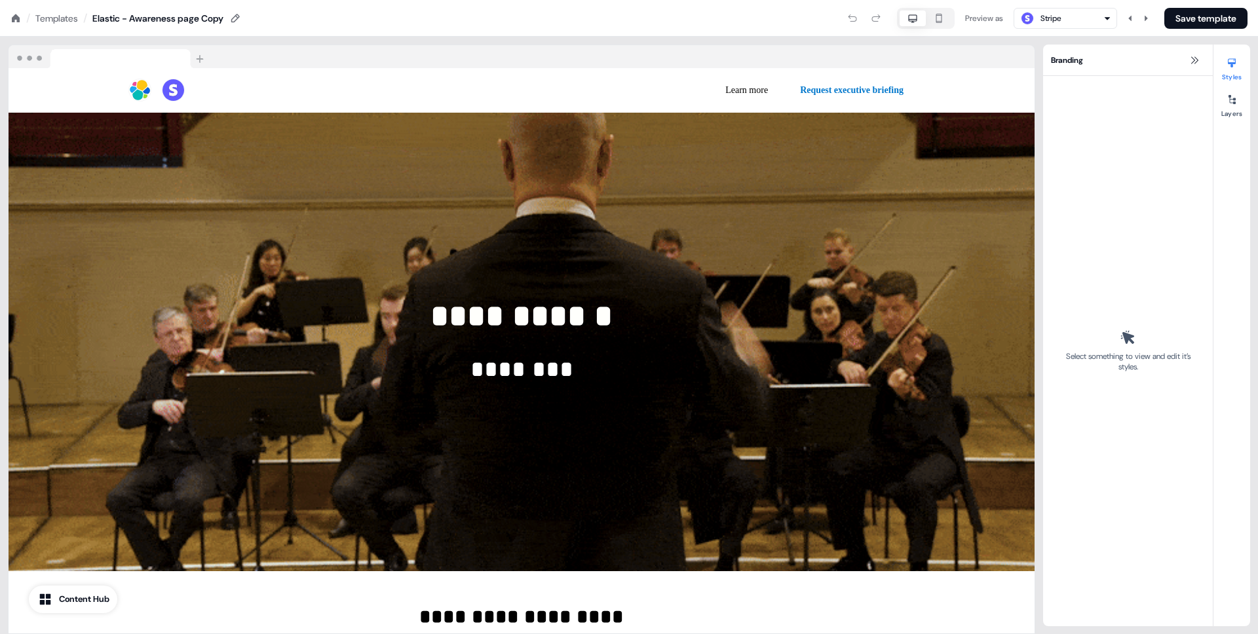
click at [972, 17] on div "Preview as" at bounding box center [984, 18] width 38 height 13
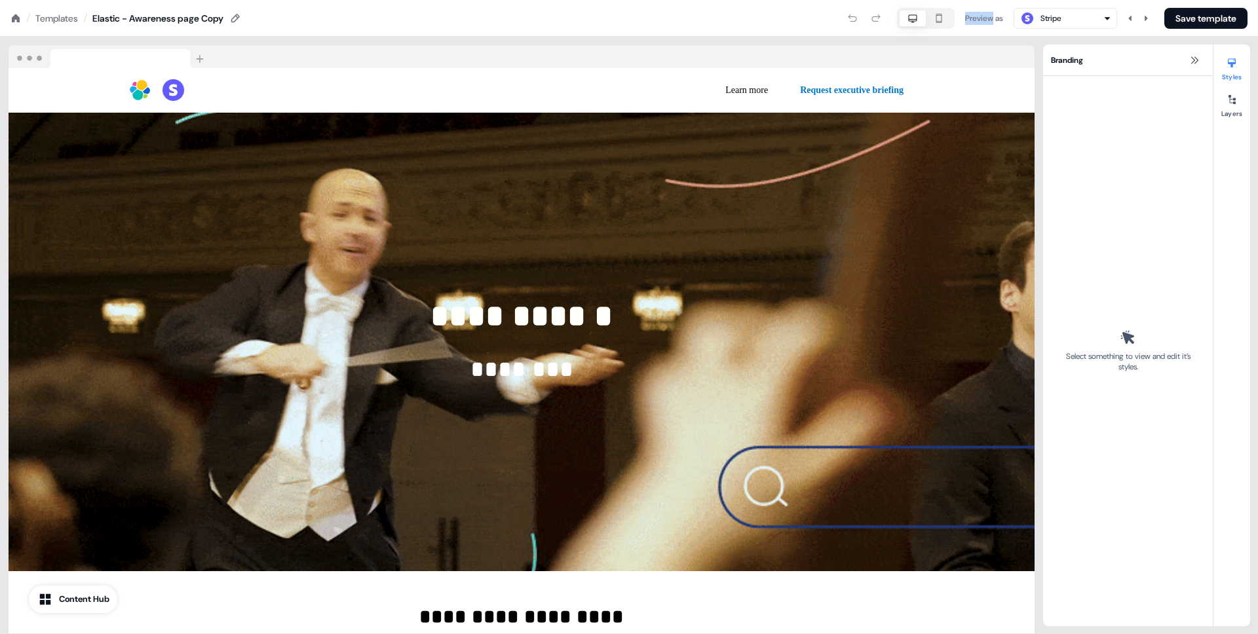
click at [972, 17] on div "Preview as" at bounding box center [984, 18] width 38 height 13
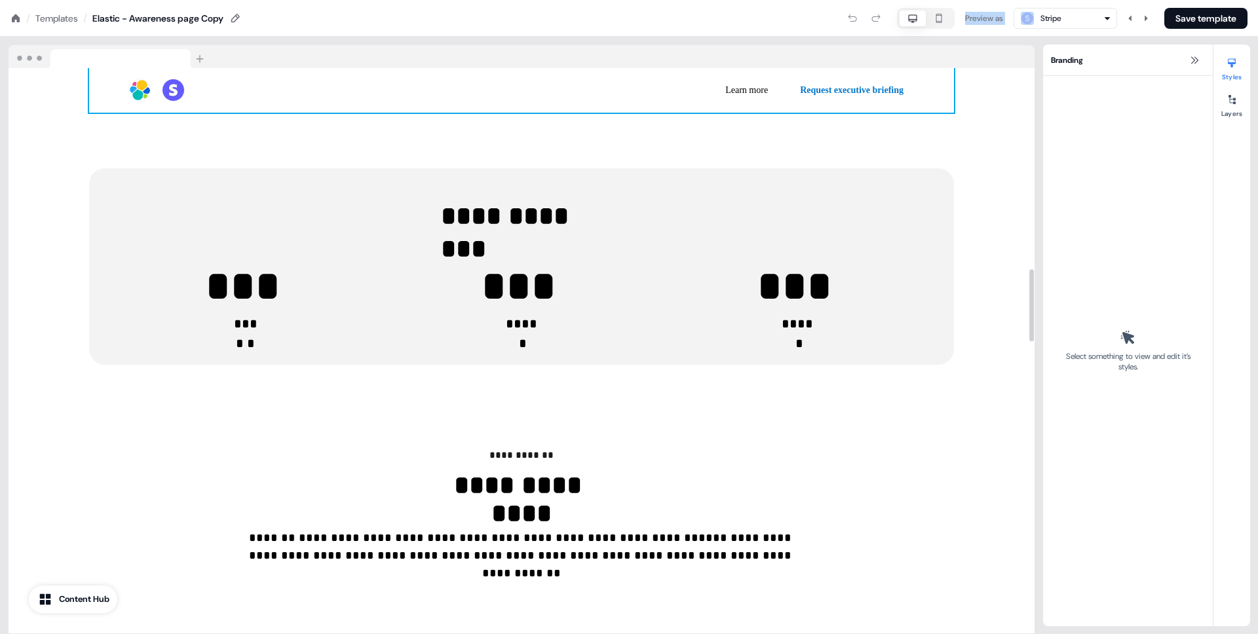
scroll to position [1040, 0]
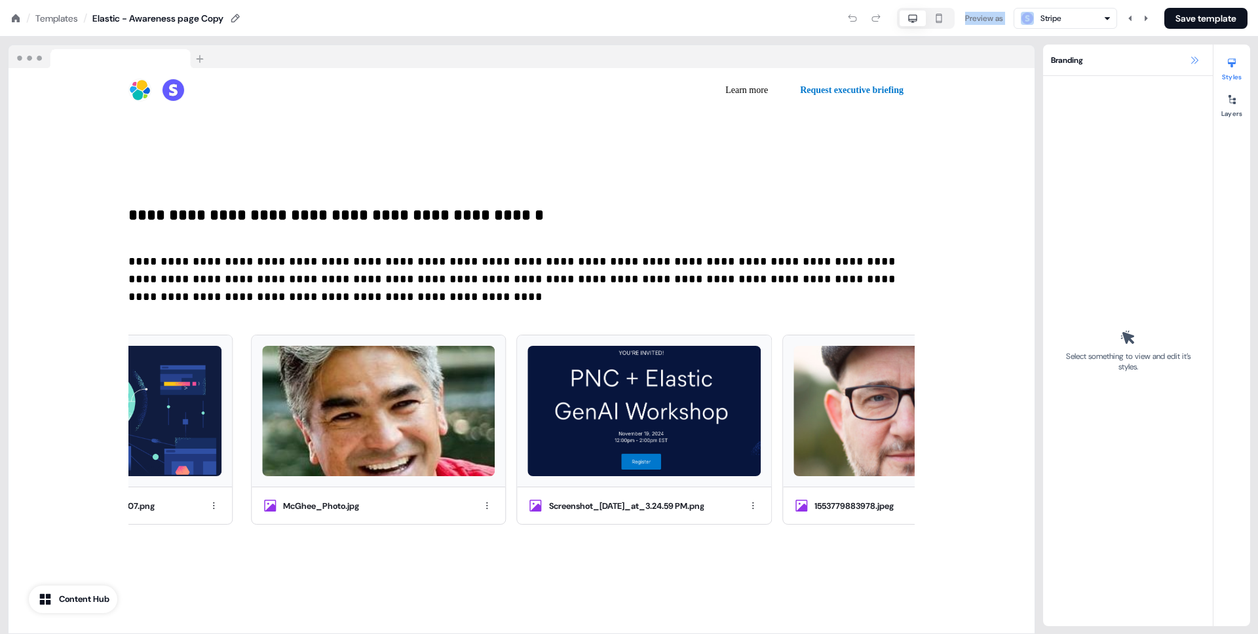
click at [1194, 58] on icon at bounding box center [1194, 60] width 10 height 10
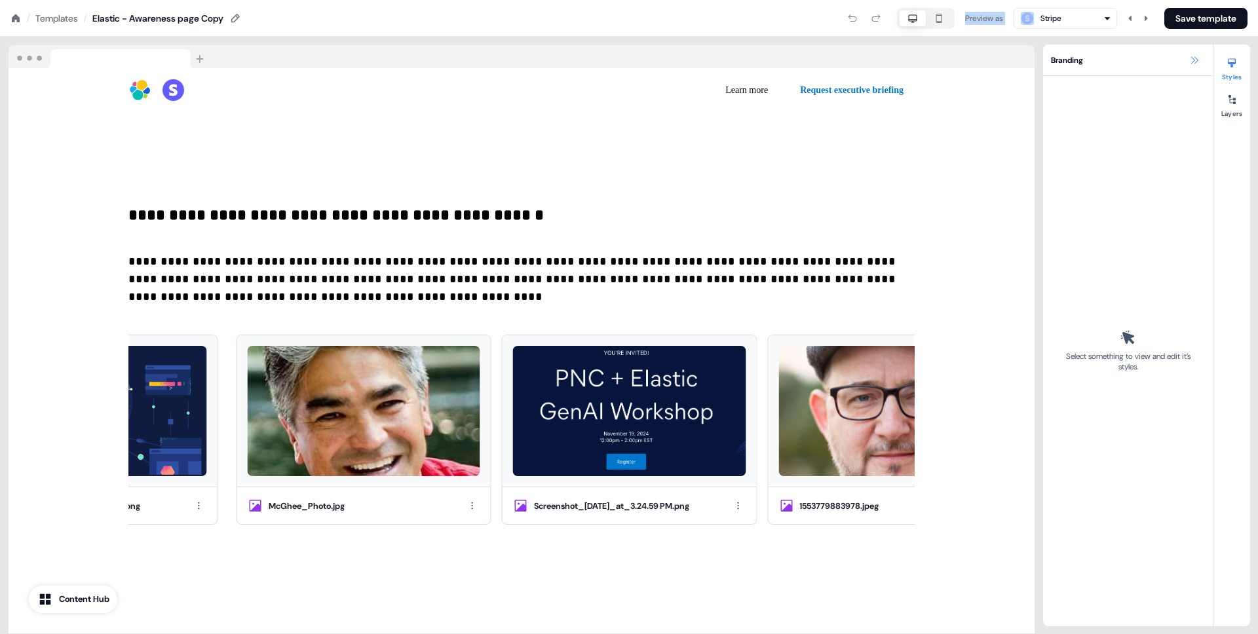
click at [1194, 58] on icon at bounding box center [1194, 60] width 10 height 10
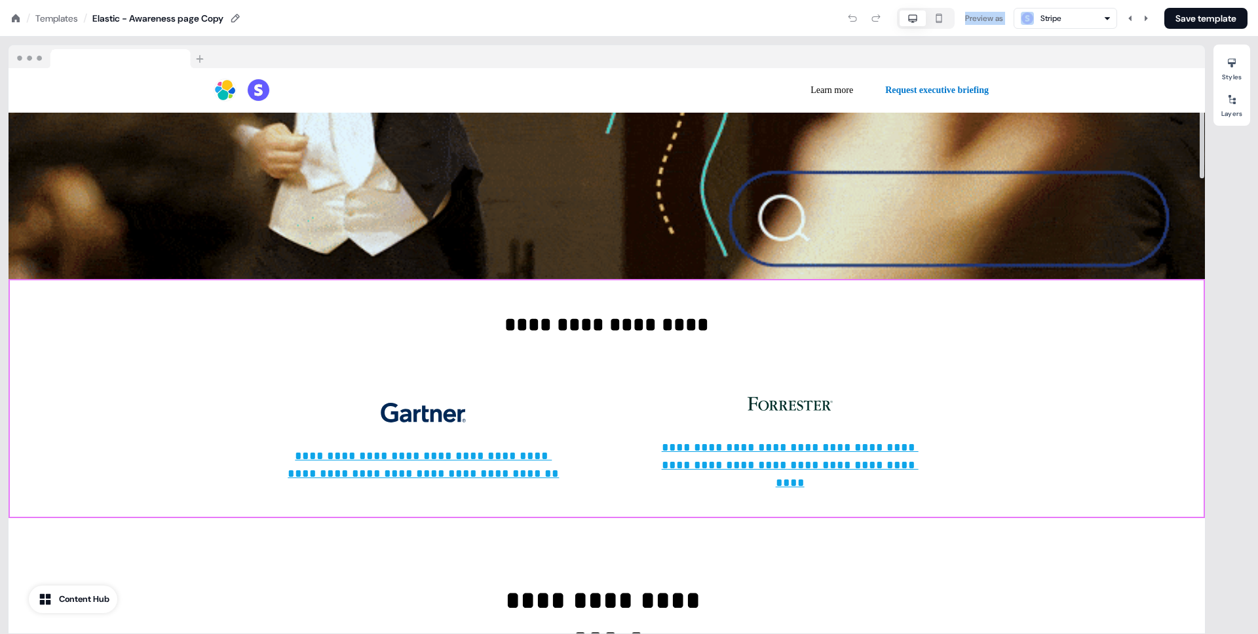
scroll to position [0, 0]
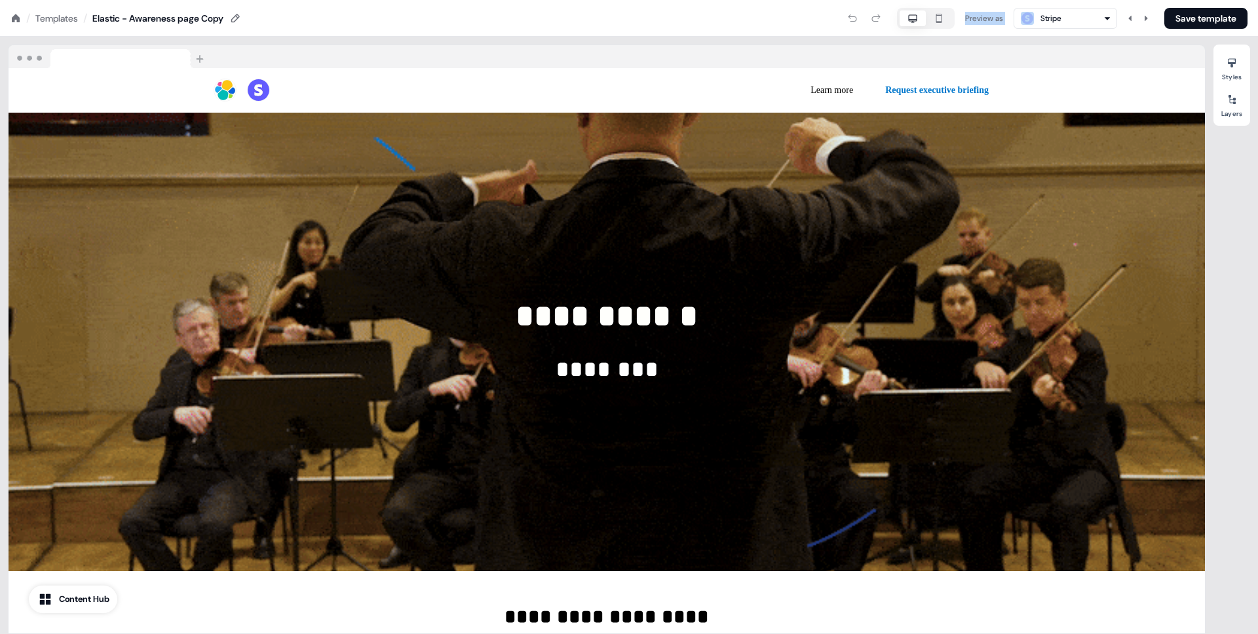
click at [982, 14] on div "Preview as" at bounding box center [984, 18] width 38 height 13
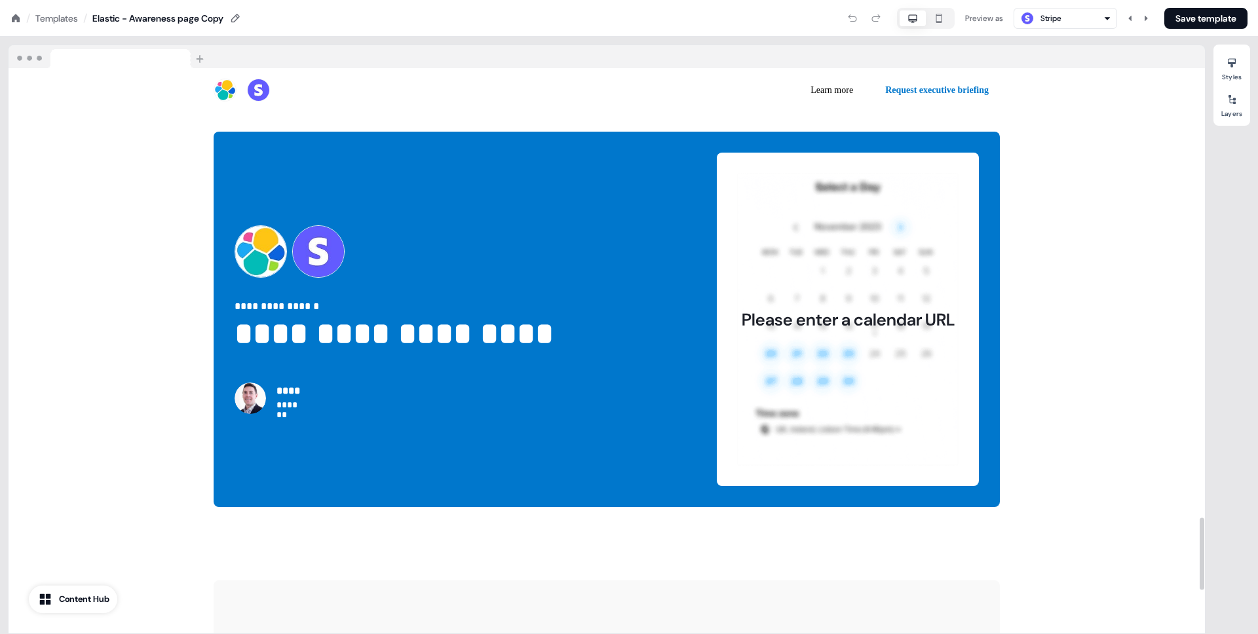
scroll to position [3834, 0]
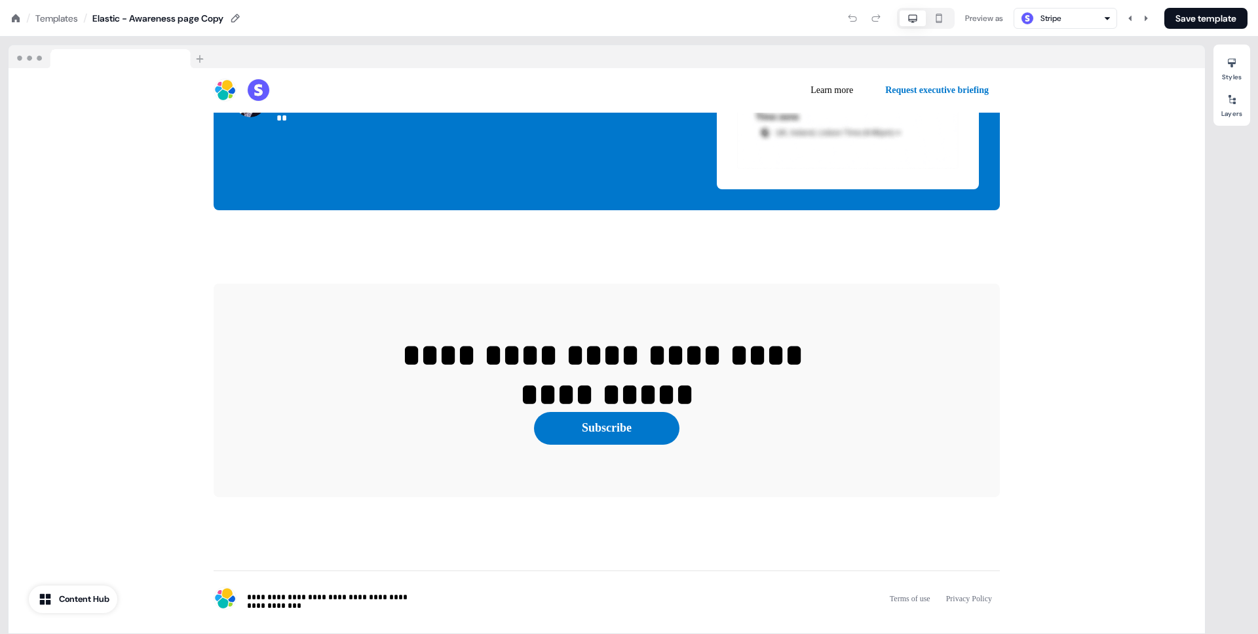
click at [50, 22] on div "Templates" at bounding box center [56, 18] width 43 height 13
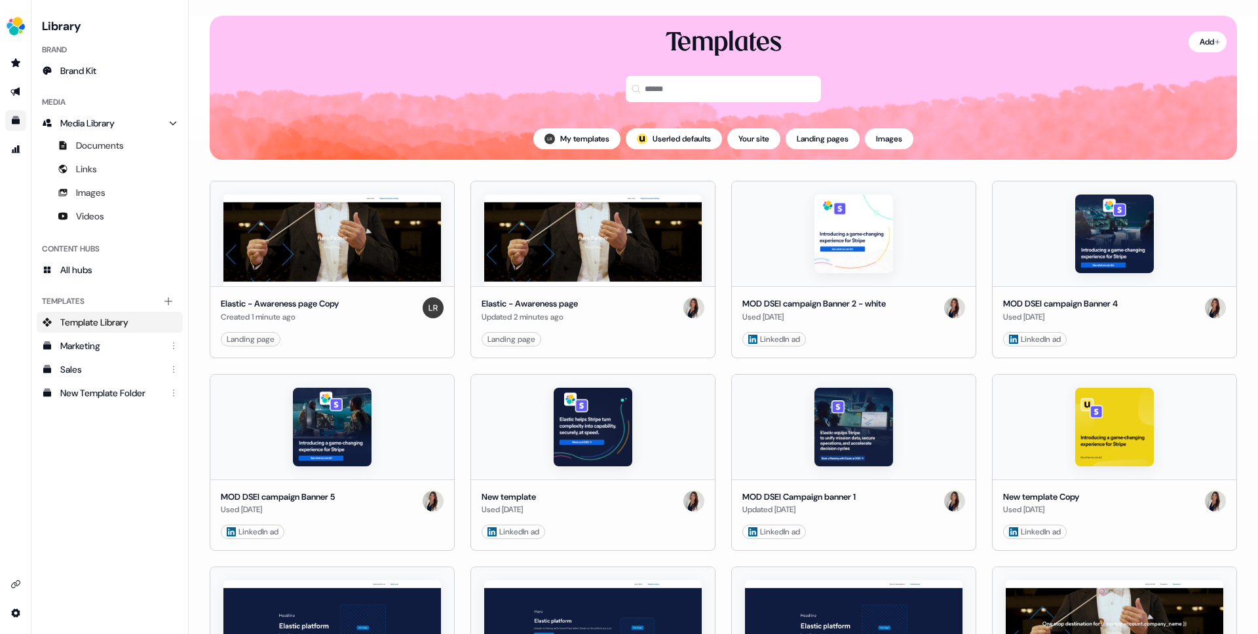
click at [50, 22] on h3 "Library" at bounding box center [110, 25] width 146 height 18
click at [691, 336] on html "For the best experience switch devices to a bigger screen. Go to [DOMAIN_NAME] …" at bounding box center [629, 317] width 1258 height 634
click at [751, 139] on html "For the best experience switch devices to a bigger screen. Go to [DOMAIN_NAME] …" at bounding box center [629, 317] width 1258 height 634
click at [751, 139] on button "Your site" at bounding box center [753, 138] width 53 height 21
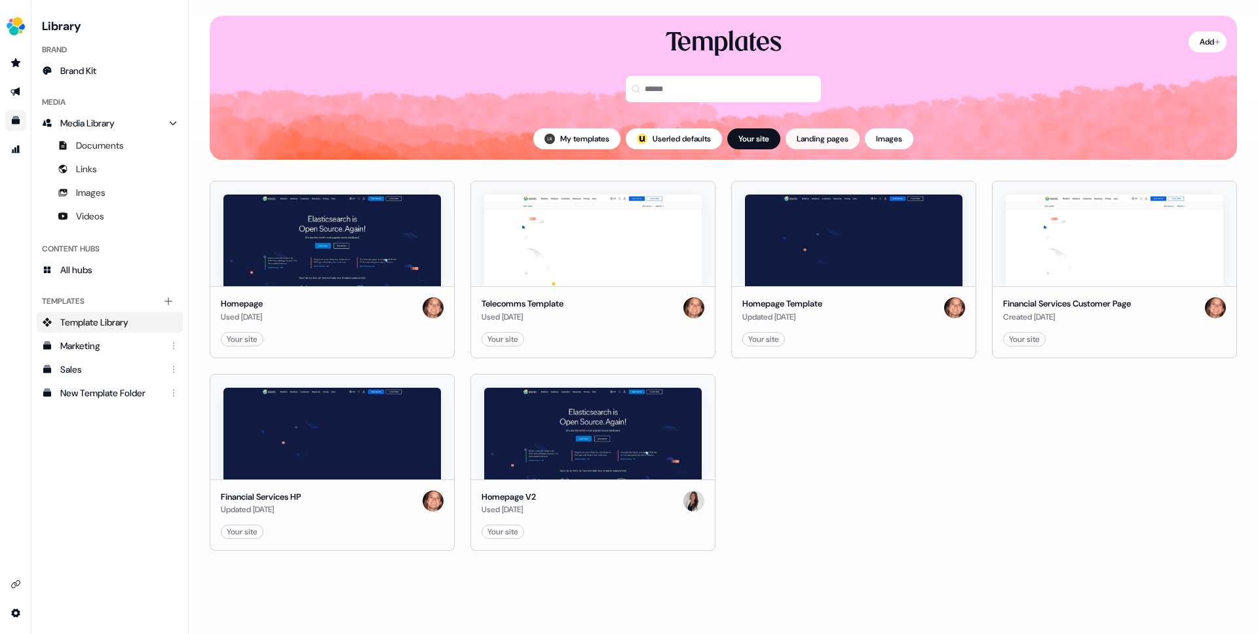
click at [811, 130] on button "Landing pages" at bounding box center [823, 138] width 74 height 21
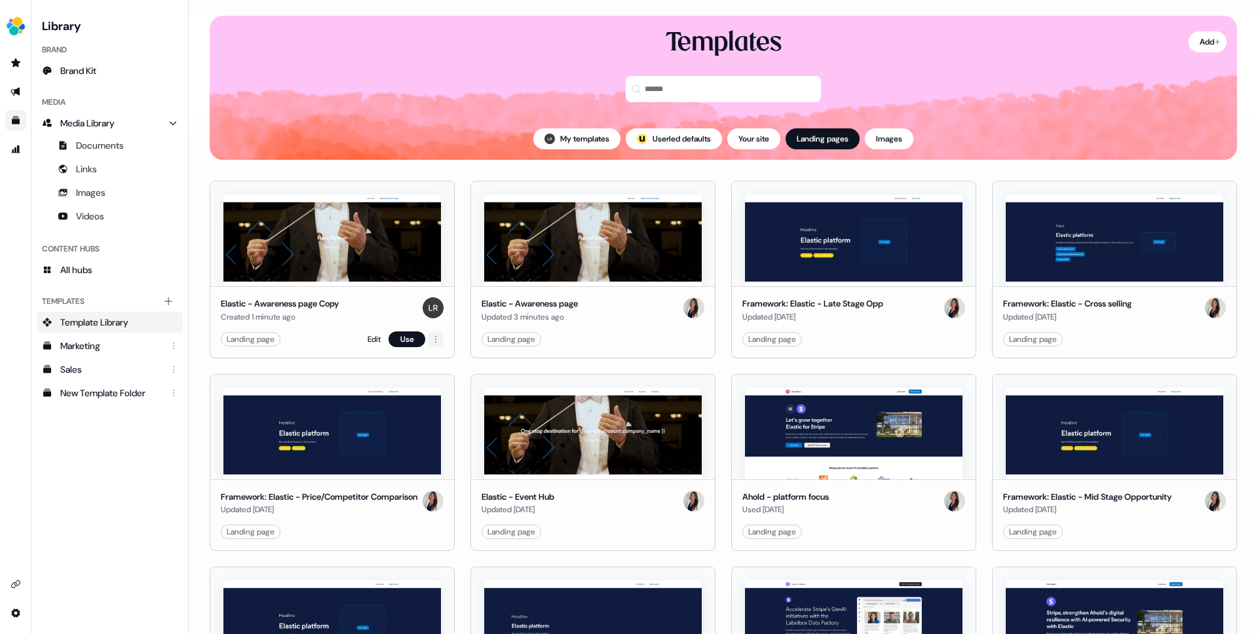
click at [436, 336] on html "For the best experience switch devices to a bigger screen. Go to [DOMAIN_NAME] …" at bounding box center [629, 317] width 1258 height 634
click at [406, 343] on html "For the best experience switch devices to a bigger screen. Go to [DOMAIN_NAME] …" at bounding box center [629, 317] width 1258 height 634
click at [406, 343] on button "Use" at bounding box center [407, 340] width 37 height 16
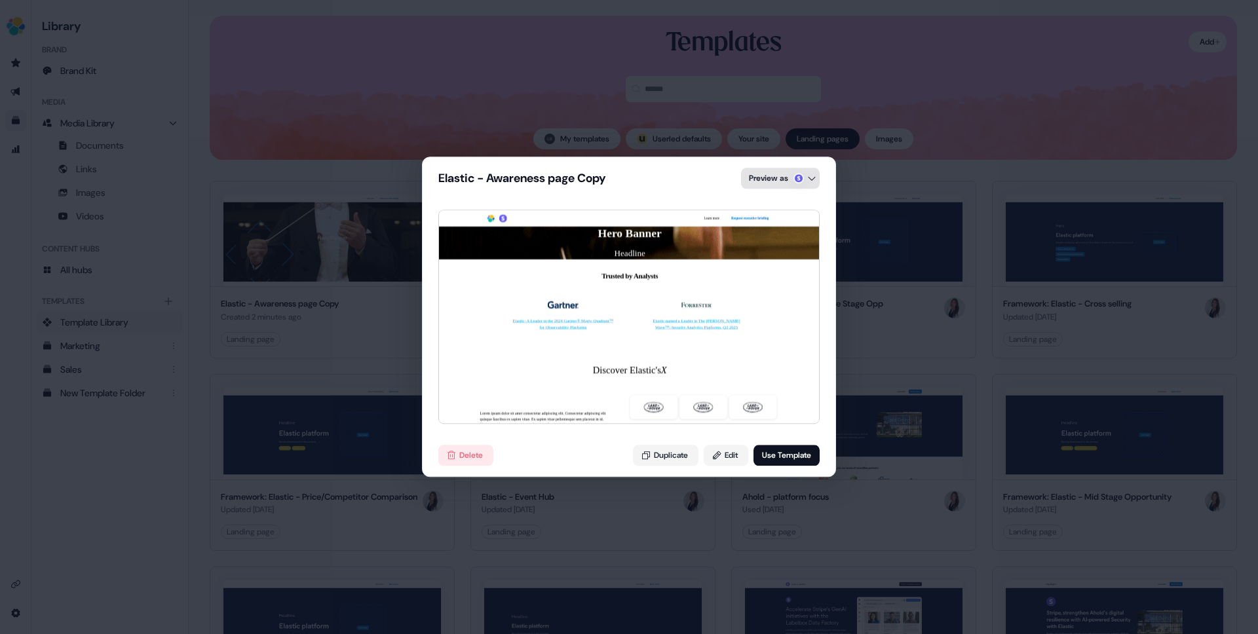
click at [771, 176] on div "Elastic - Awareness page Copy Preview as Learn more Request executive briefing …" at bounding box center [629, 317] width 1258 height 634
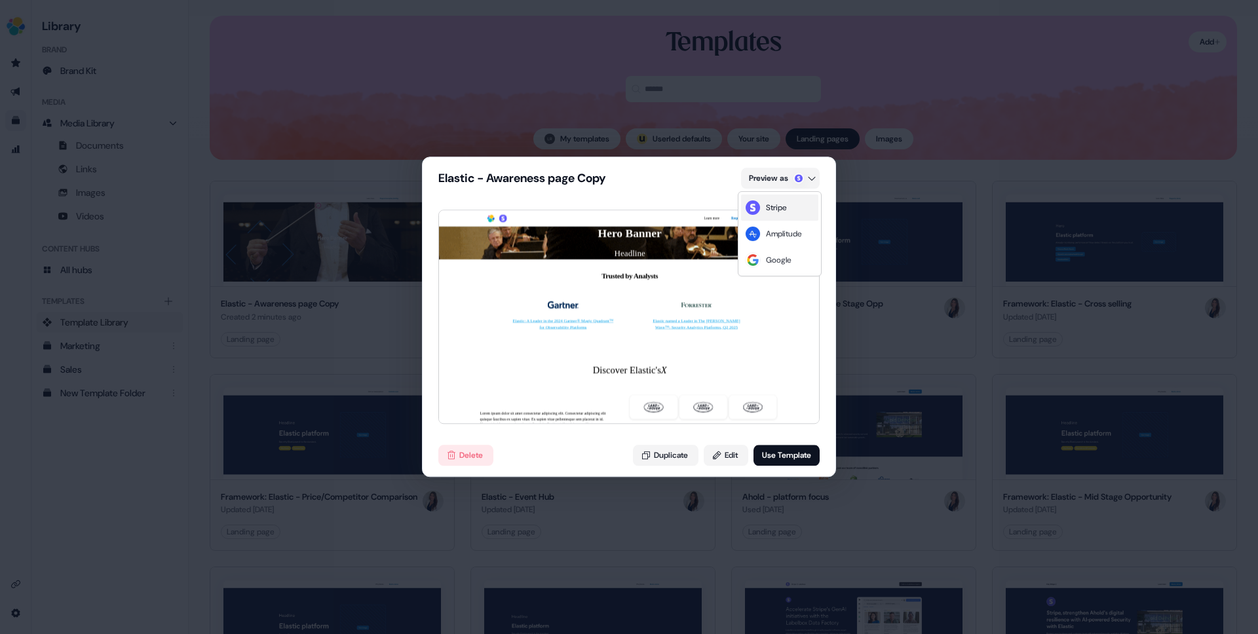
click at [768, 215] on div "Stripe" at bounding box center [779, 208] width 77 height 26
click at [786, 183] on div "Elastic - Awareness page Copy Preview as Learn more Request executive briefing …" at bounding box center [629, 317] width 1258 height 634
click at [769, 204] on div "Stripe" at bounding box center [776, 207] width 21 height 13
click at [790, 182] on div "Elastic - Awareness page Copy Preview as Learn more Request executive briefing …" at bounding box center [629, 317] width 1258 height 634
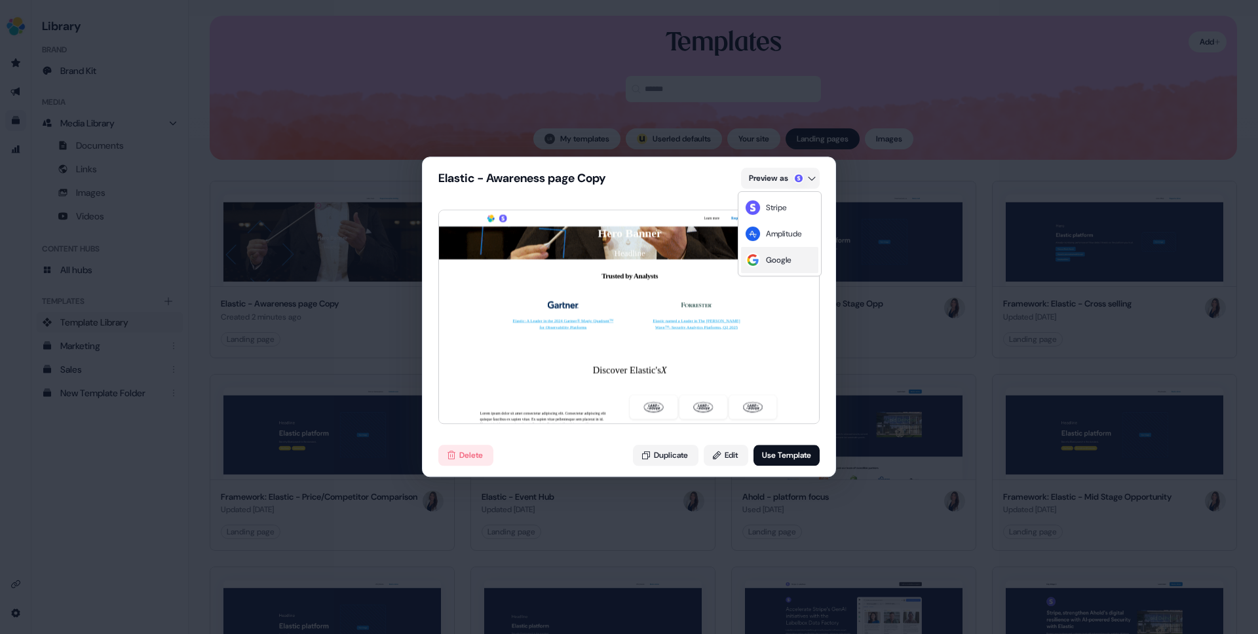
click at [773, 263] on div "Google" at bounding box center [779, 260] width 26 height 13
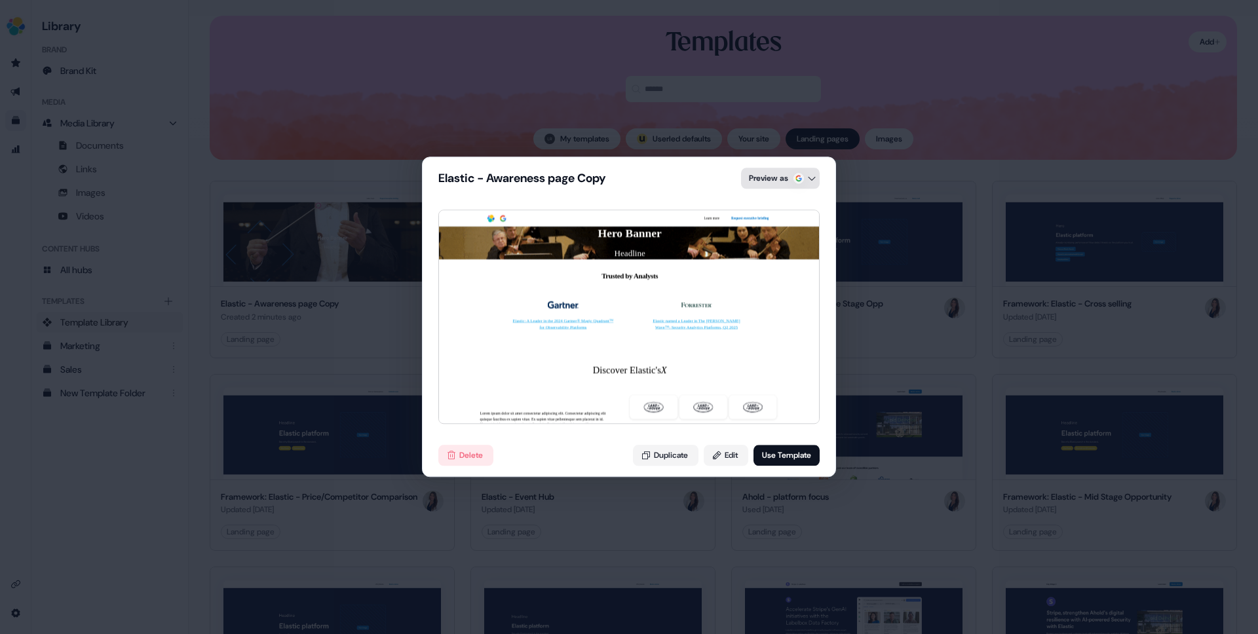
click at [776, 175] on div "Elastic - Awareness page Copy Preview as Learn more Request executive briefing …" at bounding box center [629, 317] width 1258 height 634
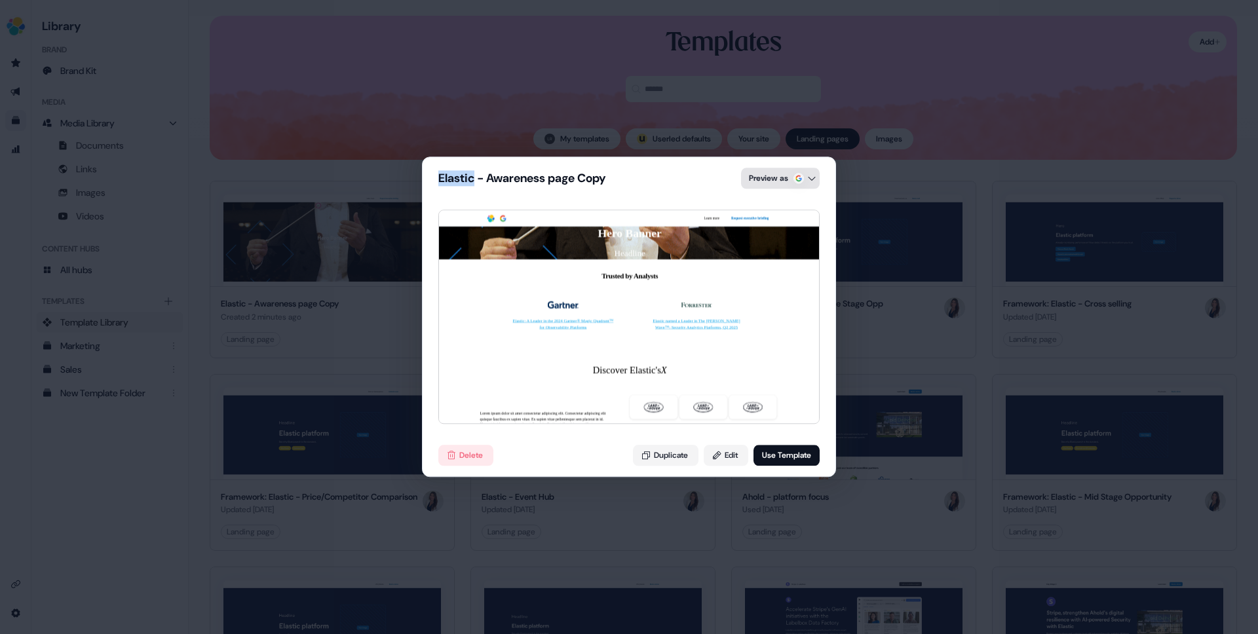
click at [776, 175] on div "Elastic - Awareness page Copy Preview as Learn more Request executive briefing …" at bounding box center [629, 317] width 1258 height 634
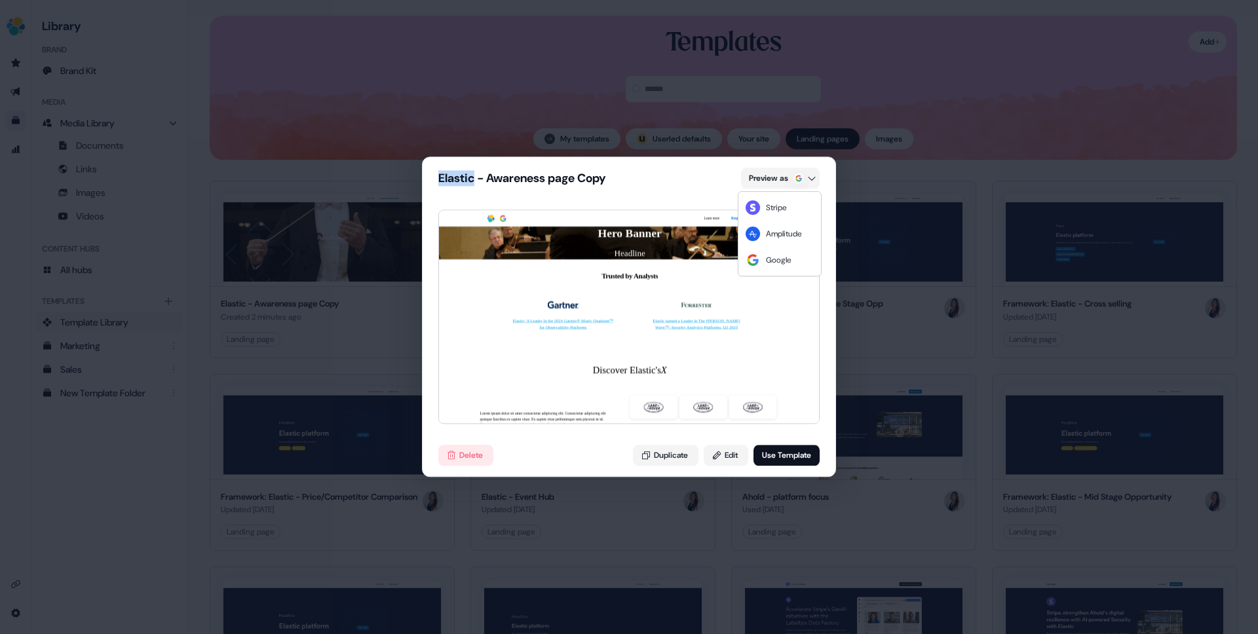
click at [761, 416] on div "Elastic - Awareness page Copy Preview as Learn more Request executive briefing …" at bounding box center [629, 317] width 1258 height 634
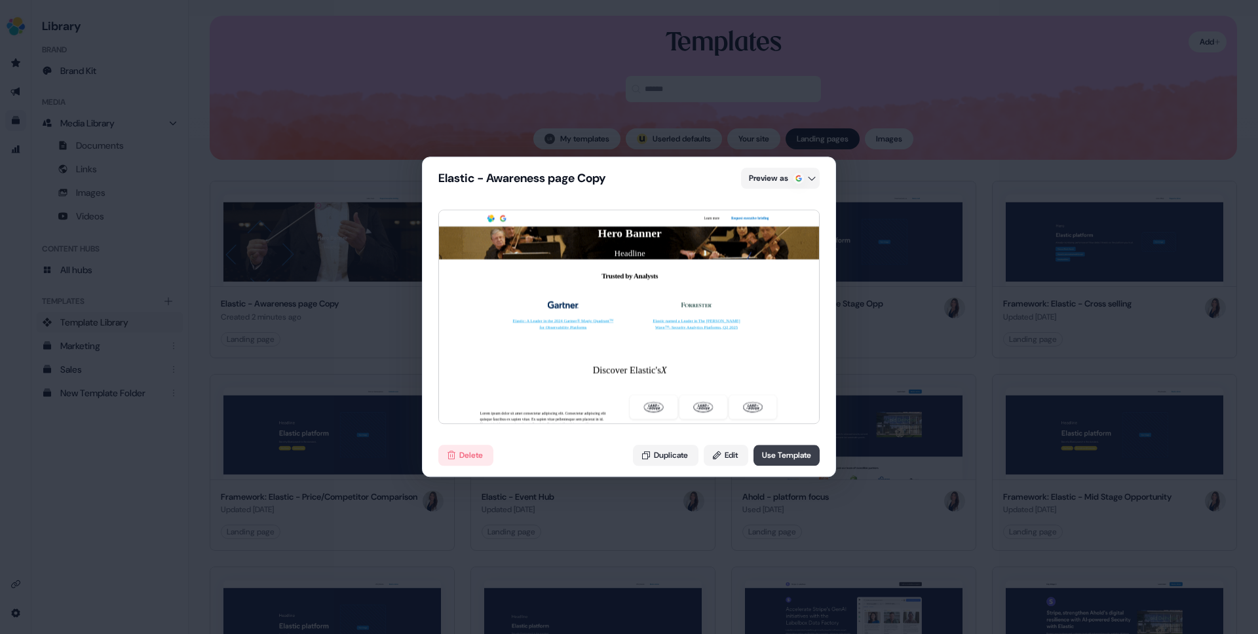
click at [780, 460] on button "Use Template" at bounding box center [787, 456] width 66 height 21
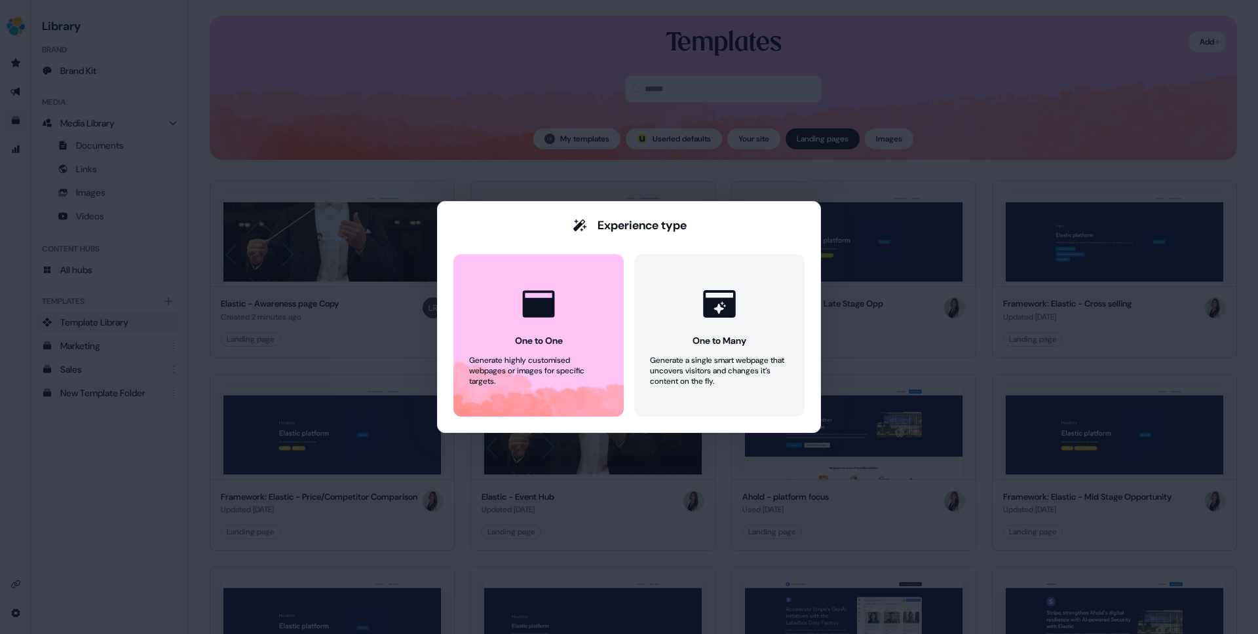
click at [660, 167] on div "Experience type One to One Generate highly customised webpages or images for sp…" at bounding box center [629, 317] width 1258 height 634
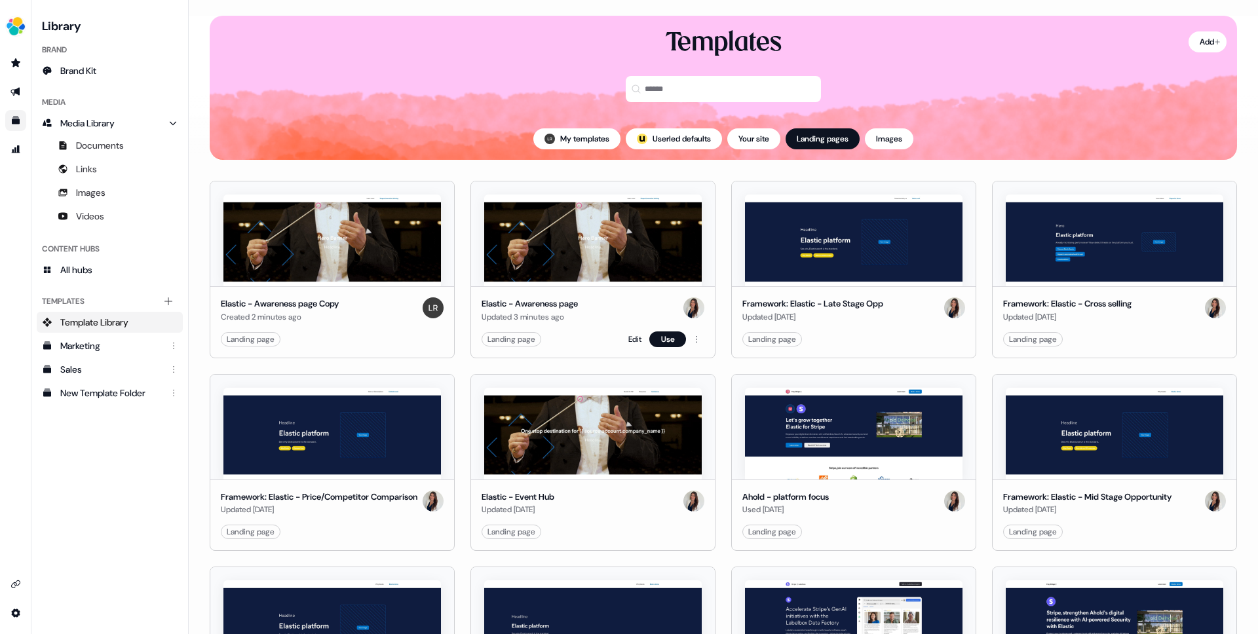
click at [551, 308] on div "Elastic - Awareness page" at bounding box center [530, 304] width 96 height 13
click at [569, 273] on img at bounding box center [593, 241] width 218 height 92
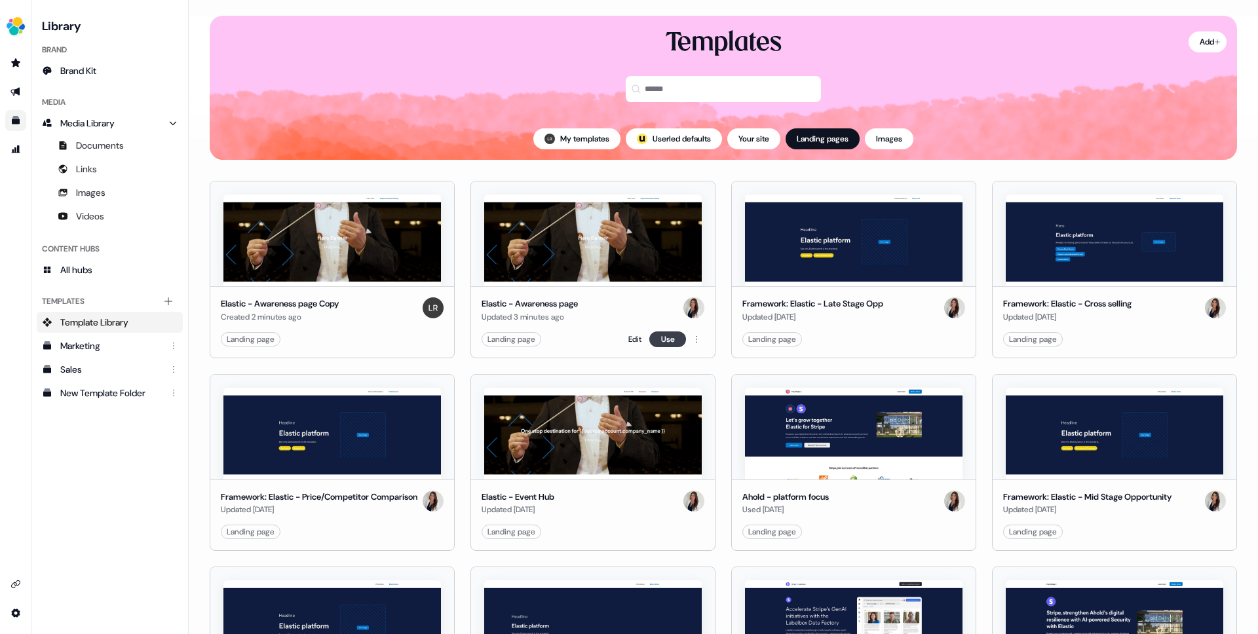
click at [657, 339] on button "Use" at bounding box center [667, 340] width 37 height 16
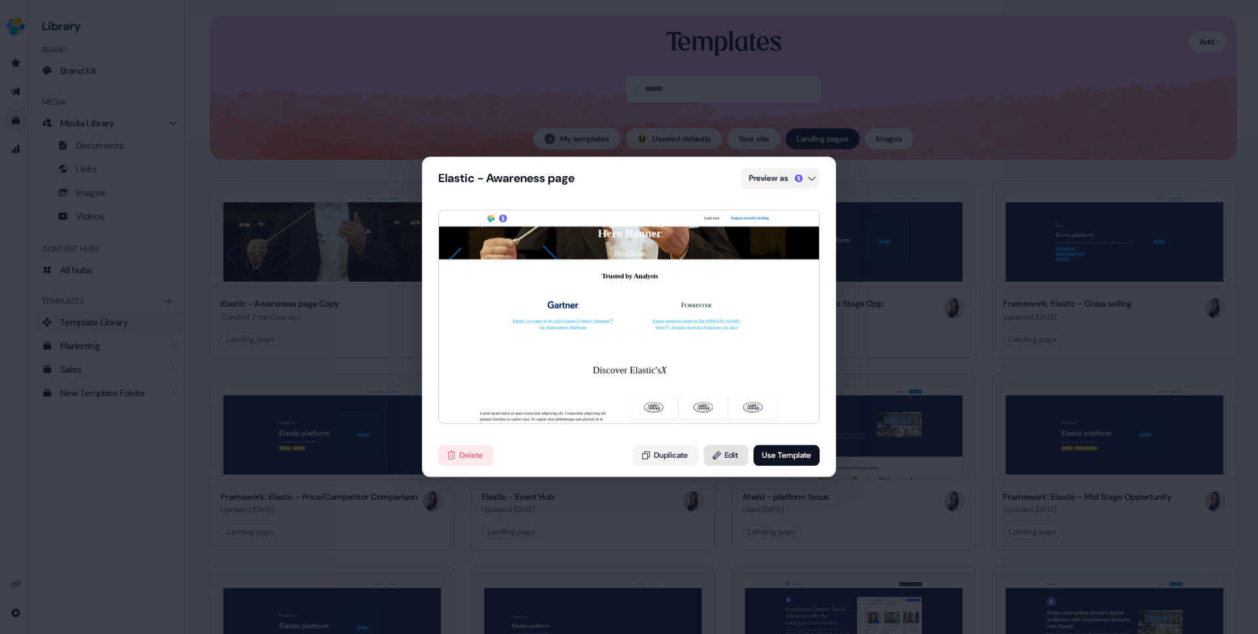
click at [718, 461] on button "Edit" at bounding box center [726, 456] width 45 height 21
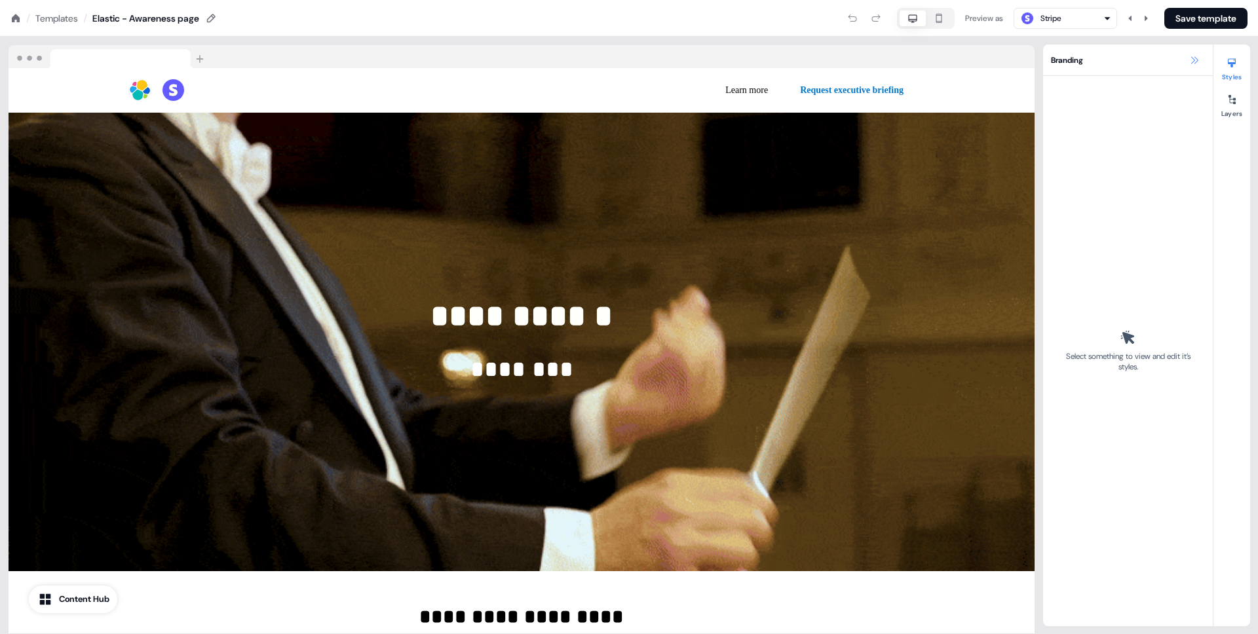
click at [1202, 56] on button at bounding box center [1195, 60] width 16 height 16
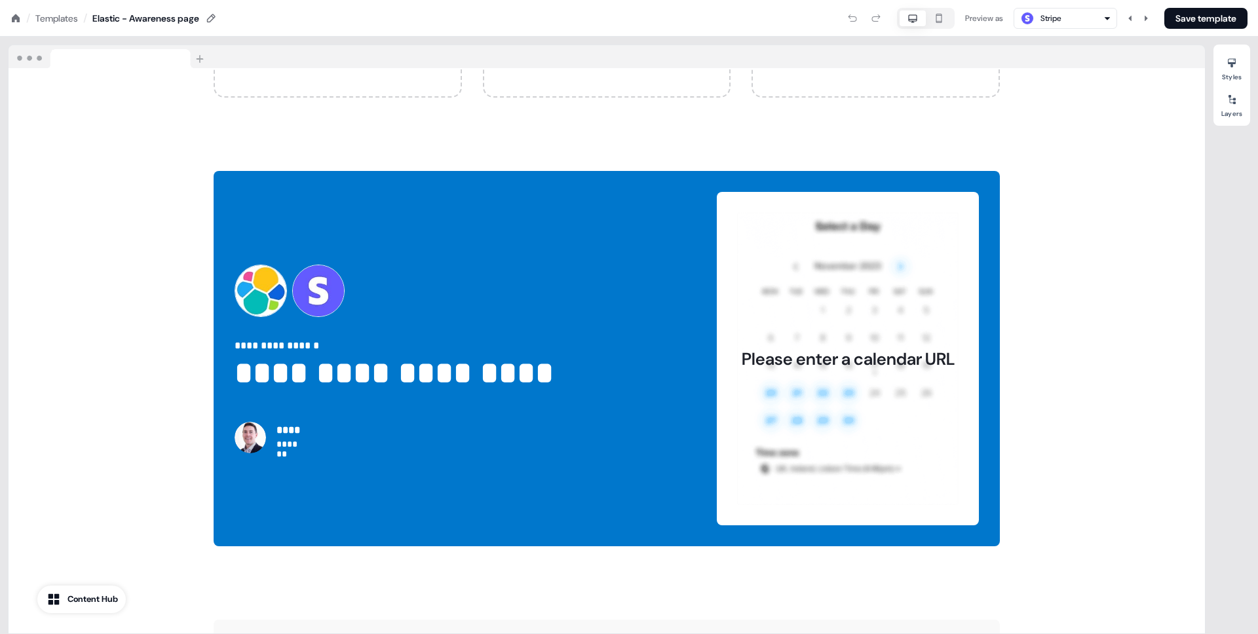
scroll to position [3834, 0]
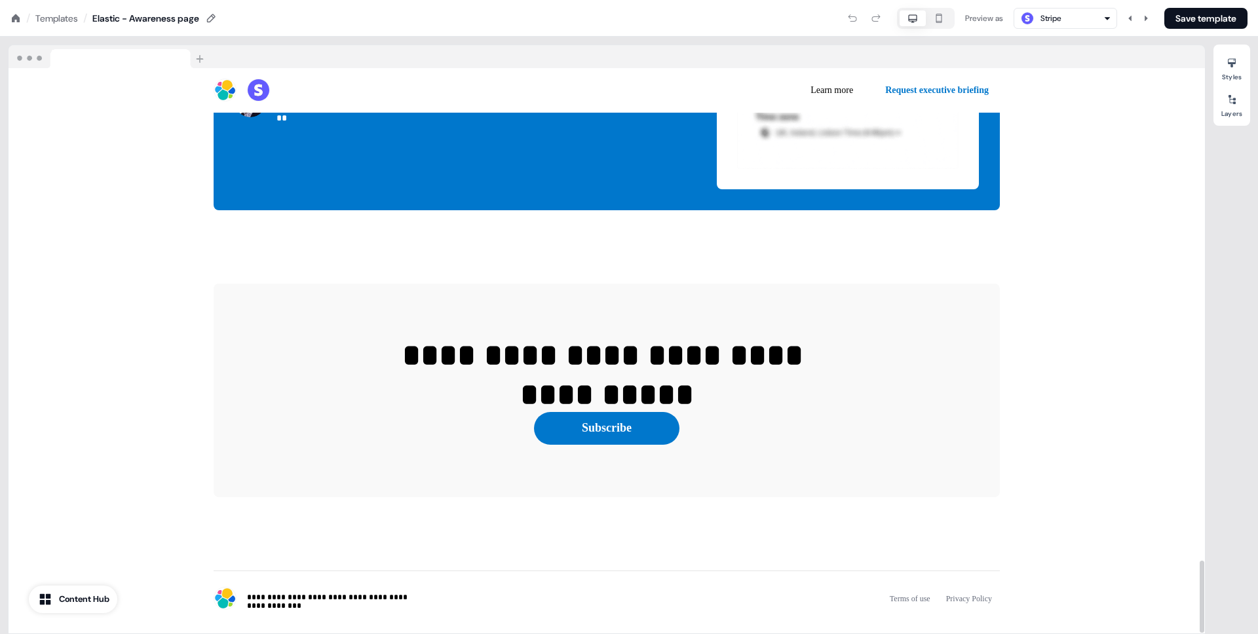
click at [50, 20] on div "Templates" at bounding box center [56, 18] width 43 height 13
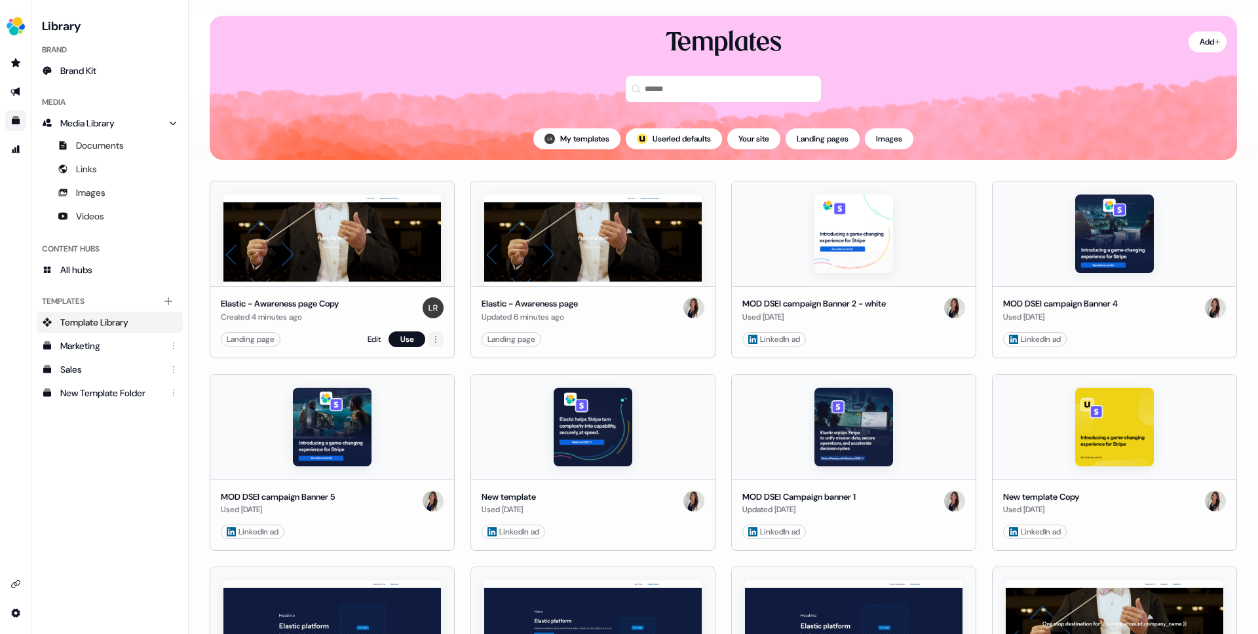
click at [435, 339] on html "For the best experience switch devices to a bigger screen. Go to [DOMAIN_NAME] …" at bounding box center [629, 317] width 1258 height 634
click at [445, 403] on span "Delete" at bounding box center [445, 405] width 23 height 10
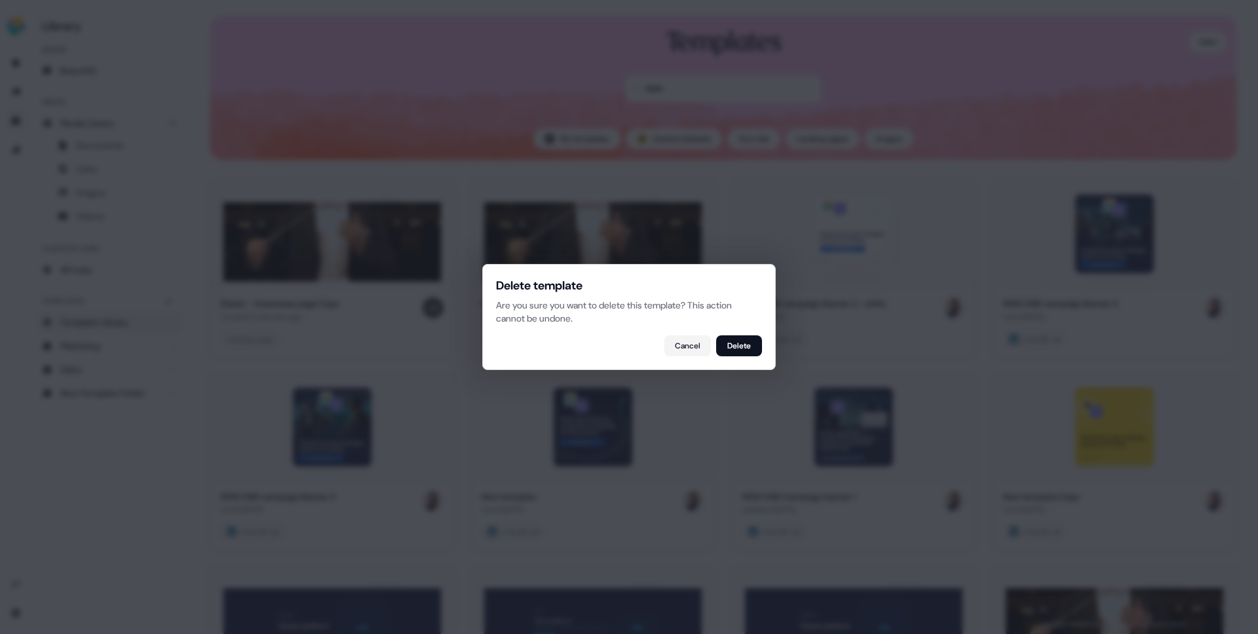
click at [727, 343] on button "Delete" at bounding box center [739, 346] width 46 height 21
